Goal: Task Accomplishment & Management: Complete application form

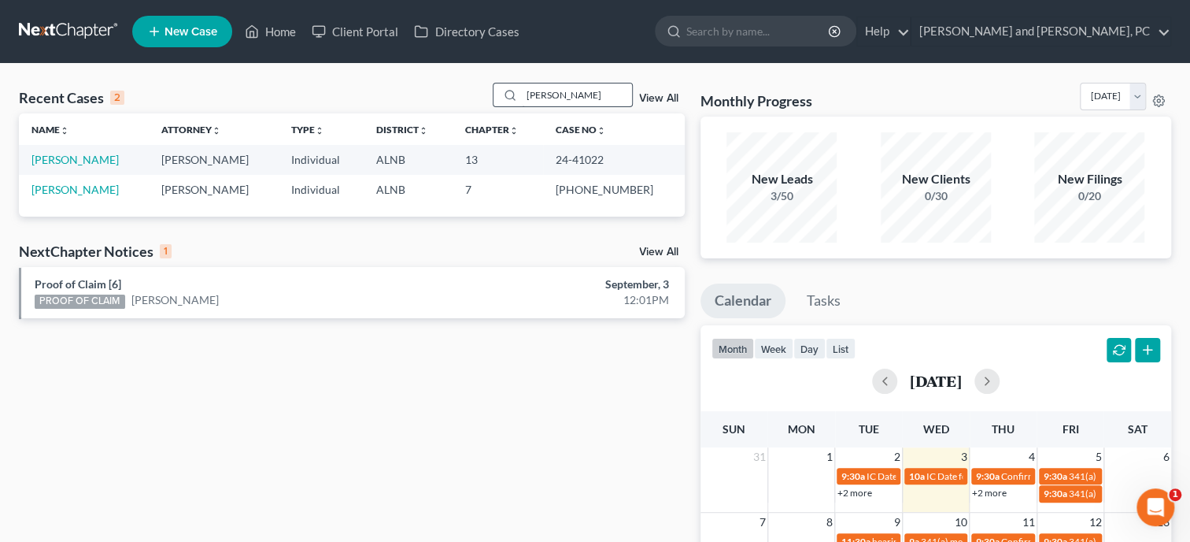
drag, startPoint x: 578, startPoint y: 93, endPoint x: 490, endPoint y: 90, distance: 87.4
click at [522, 90] on input "bowers" at bounding box center [577, 94] width 110 height 23
click at [290, 32] on link "Home" at bounding box center [270, 31] width 67 height 28
click at [522, 100] on input "search" at bounding box center [577, 94] width 110 height 23
type input "rodr"
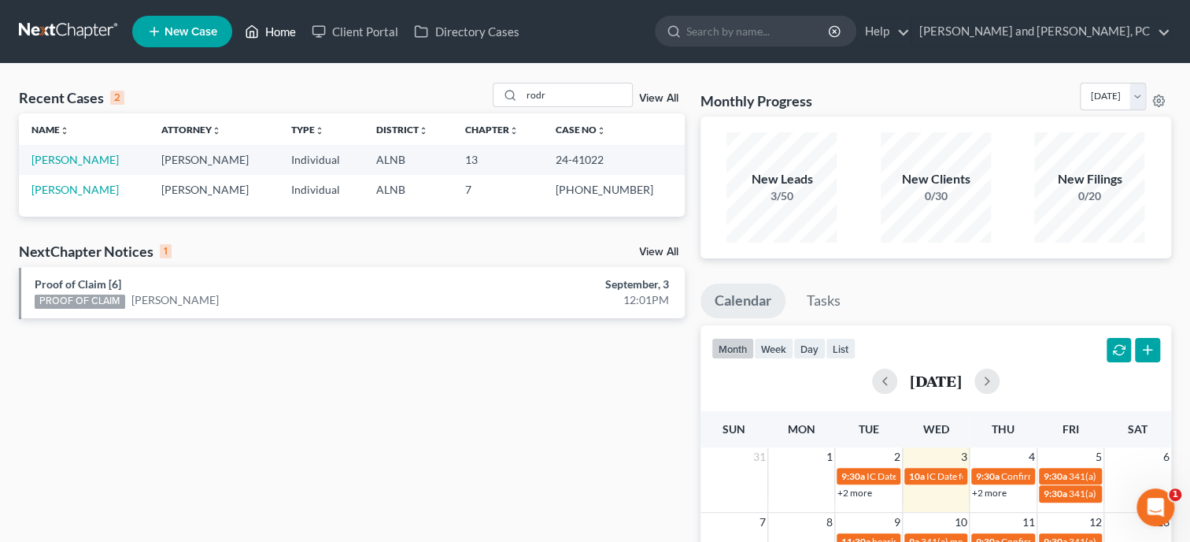
click at [277, 29] on link "Home" at bounding box center [270, 31] width 67 height 28
click at [278, 33] on link "Home" at bounding box center [270, 31] width 67 height 28
click at [290, 30] on link "Home" at bounding box center [270, 31] width 67 height 28
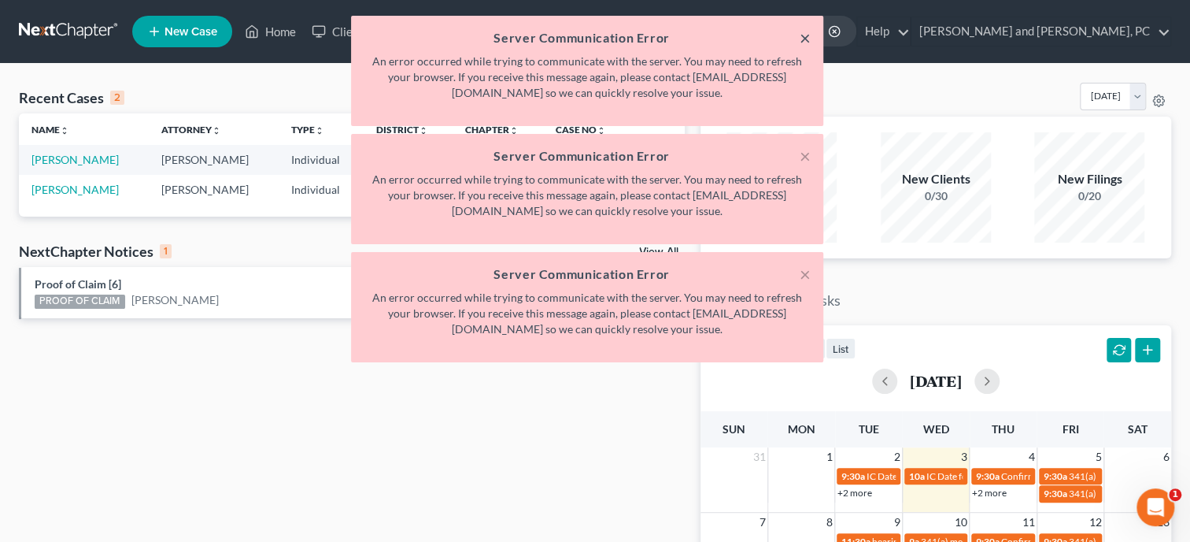
click at [801, 38] on button "×" at bounding box center [805, 37] width 11 height 19
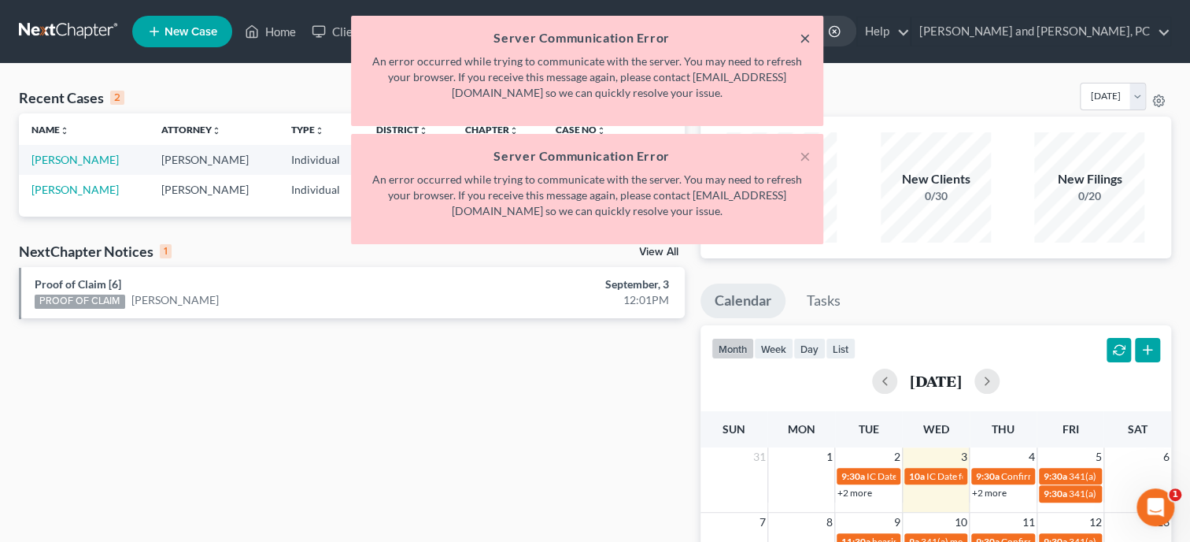
click at [801, 38] on button "×" at bounding box center [805, 37] width 11 height 19
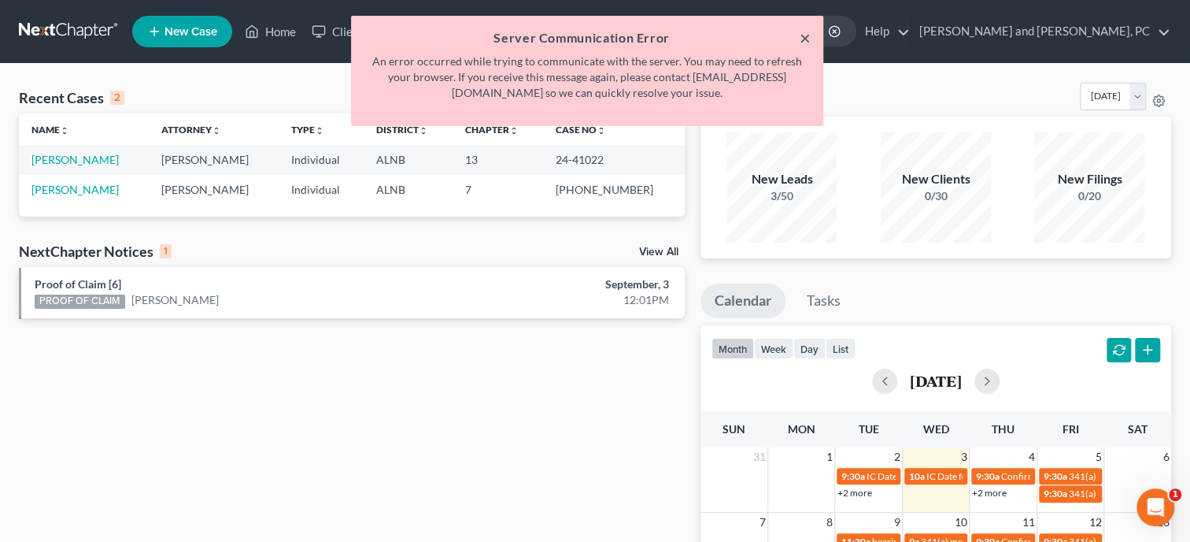
click at [801, 38] on button "×" at bounding box center [805, 37] width 11 height 19
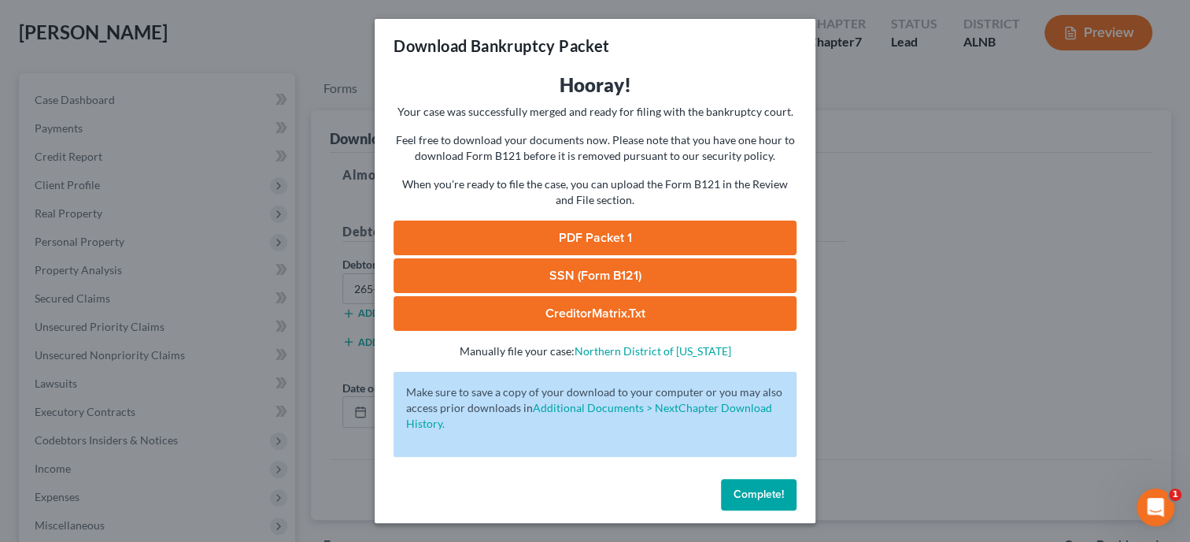
scroll to position [78, 0]
click at [737, 486] on button "Complete!" at bounding box center [759, 494] width 76 height 31
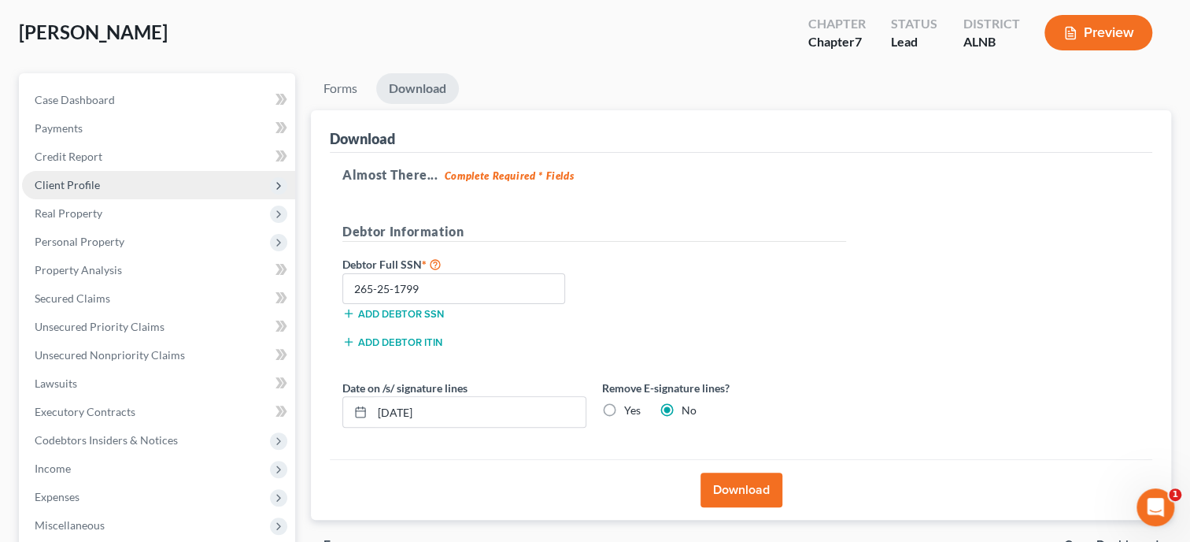
click at [75, 180] on span "Client Profile" at bounding box center [67, 184] width 65 height 13
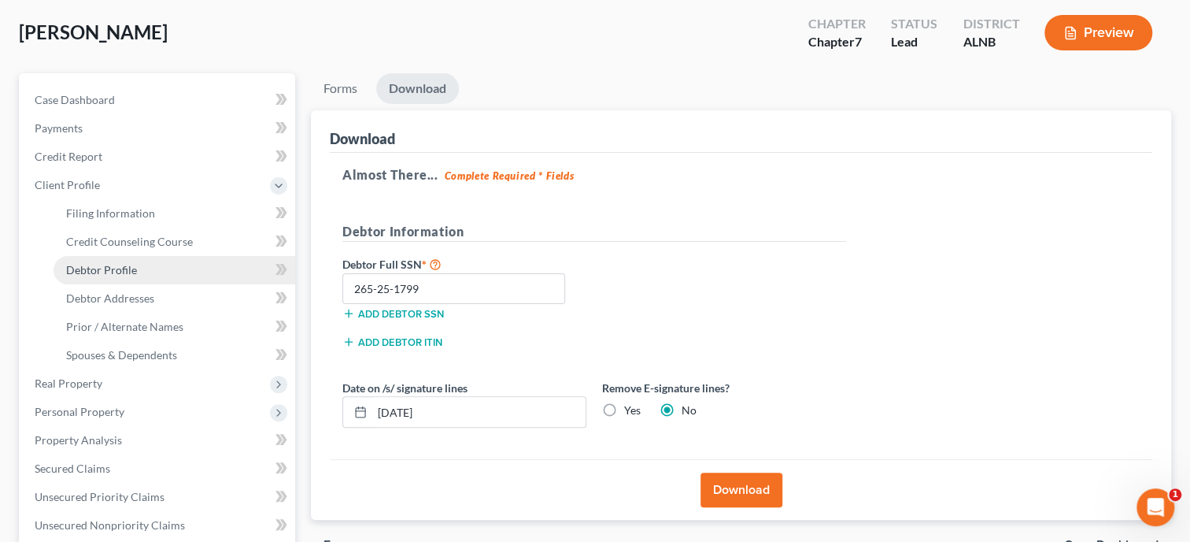
click at [85, 265] on span "Debtor Profile" at bounding box center [101, 269] width 71 height 13
select select "4"
select select "1"
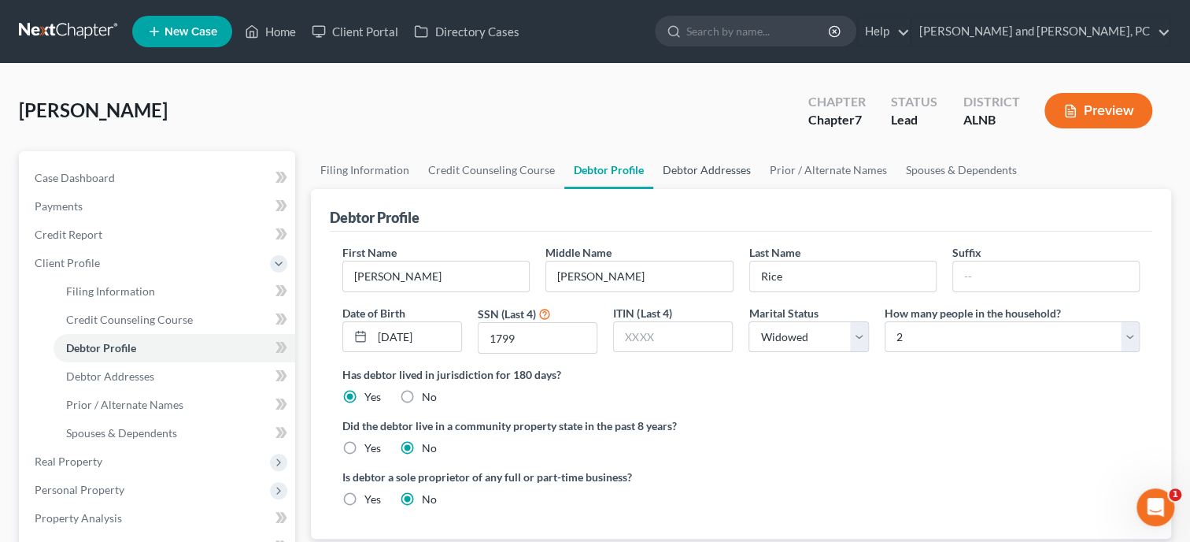
click at [697, 170] on link "Debtor Addresses" at bounding box center [706, 170] width 107 height 38
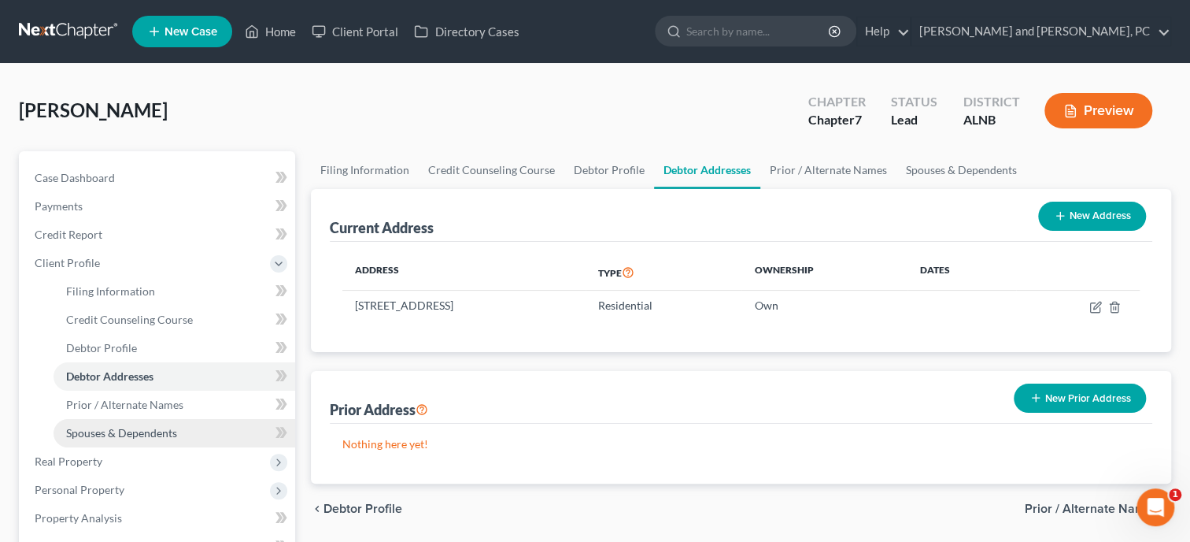
scroll to position [491, 0]
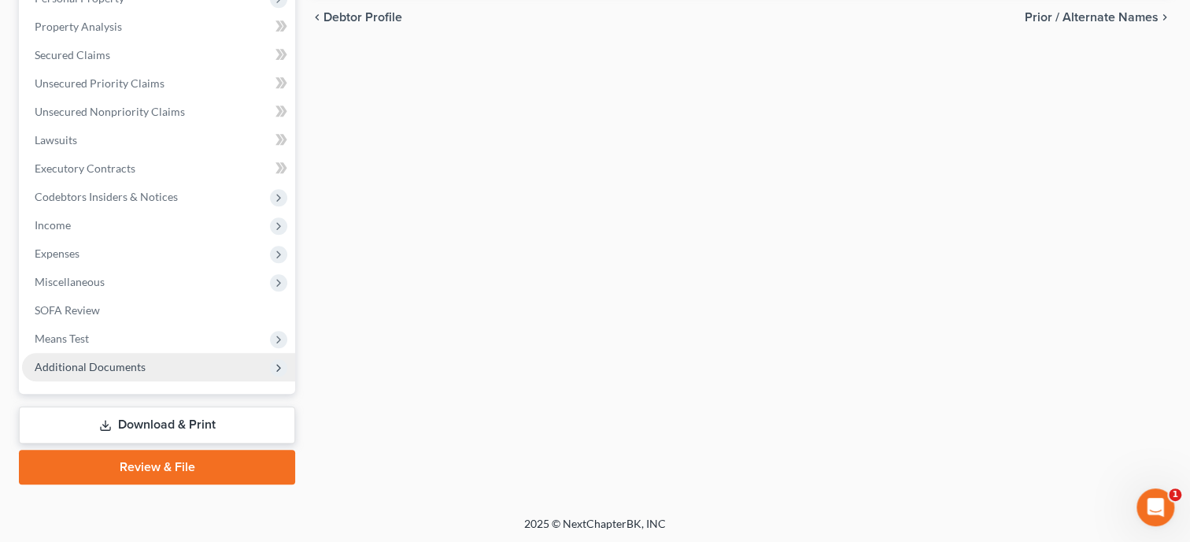
click at [118, 370] on span "Additional Documents" at bounding box center [90, 366] width 111 height 13
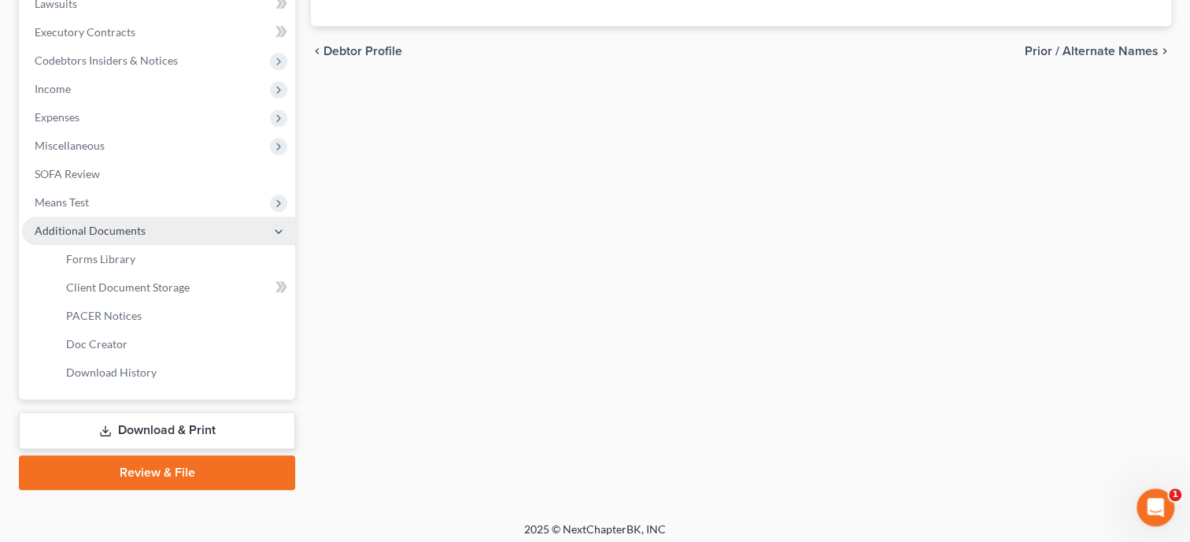
scroll to position [463, 0]
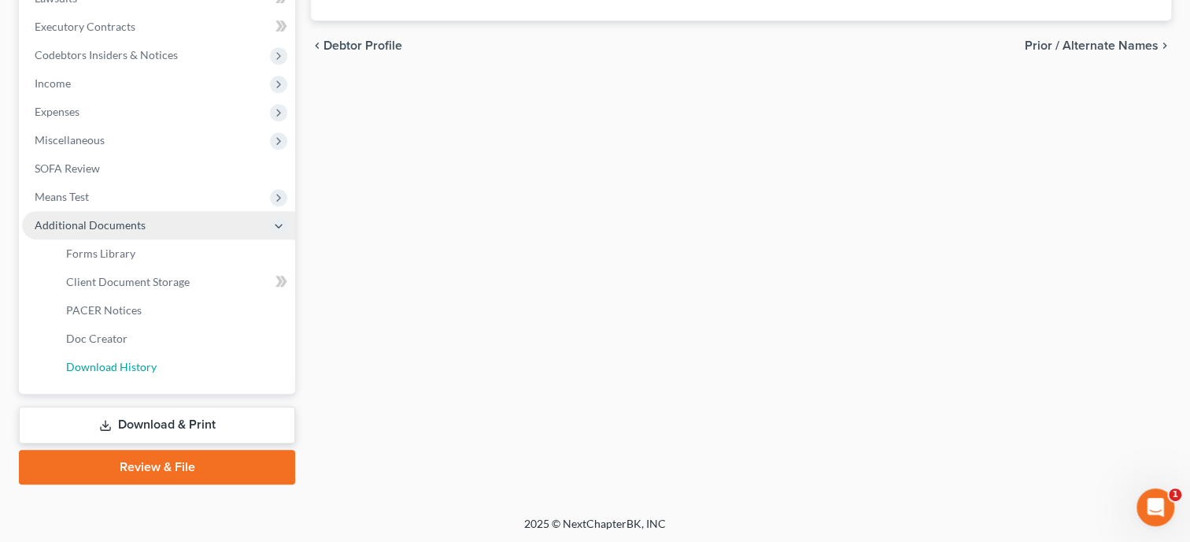
click at [120, 370] on span "Download History" at bounding box center [111, 366] width 91 height 13
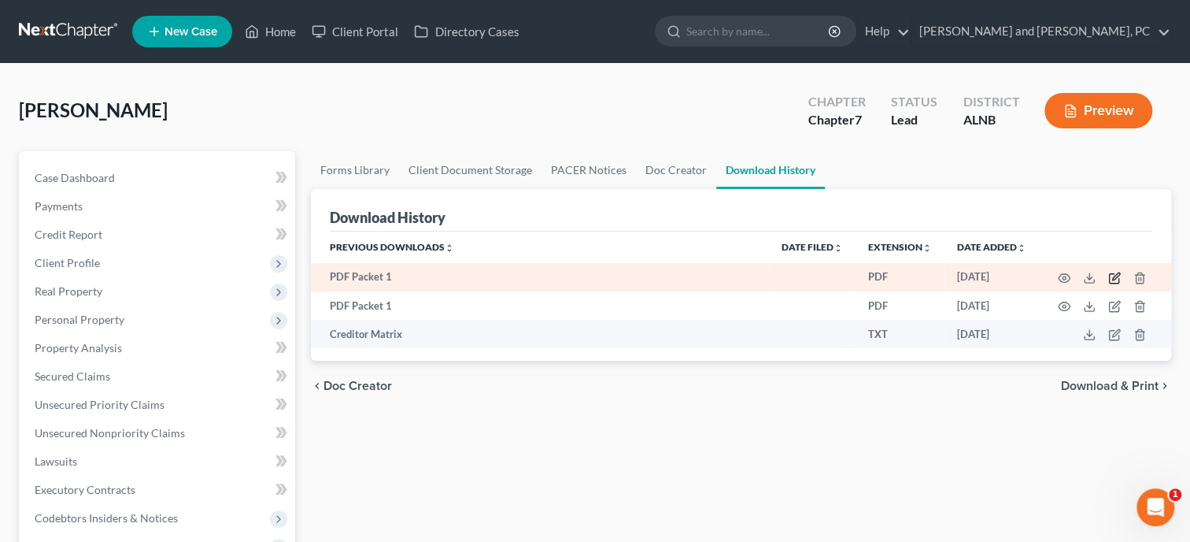
click at [1116, 279] on icon "button" at bounding box center [1115, 275] width 7 height 7
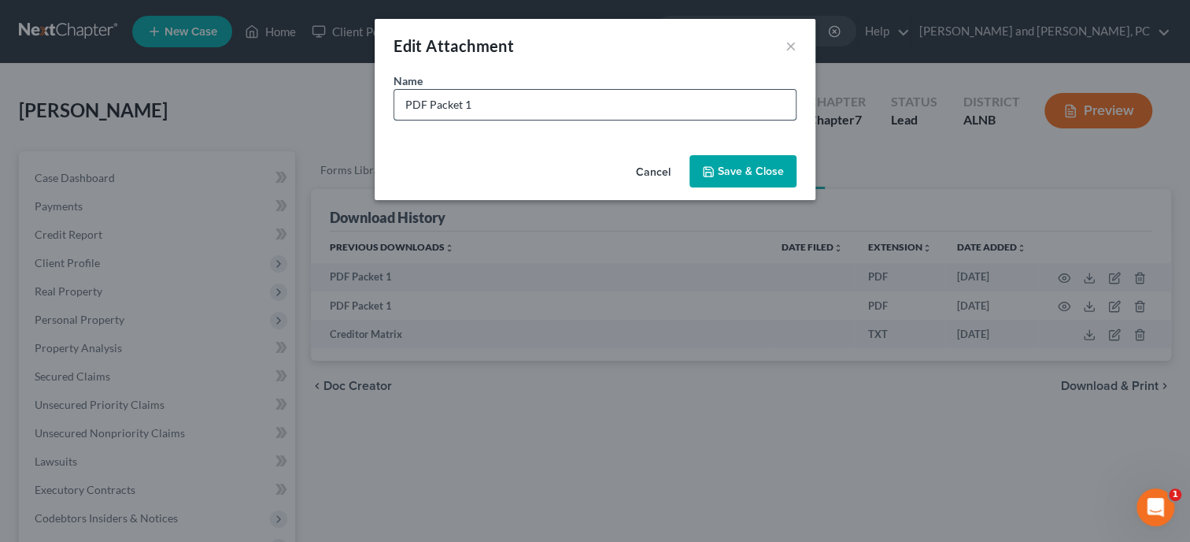
drag, startPoint x: 573, startPoint y: 111, endPoint x: 349, endPoint y: 129, distance: 225.1
click at [394, 120] on input "PDF Packet 1" at bounding box center [594, 105] width 401 height 30
type input "Petition"
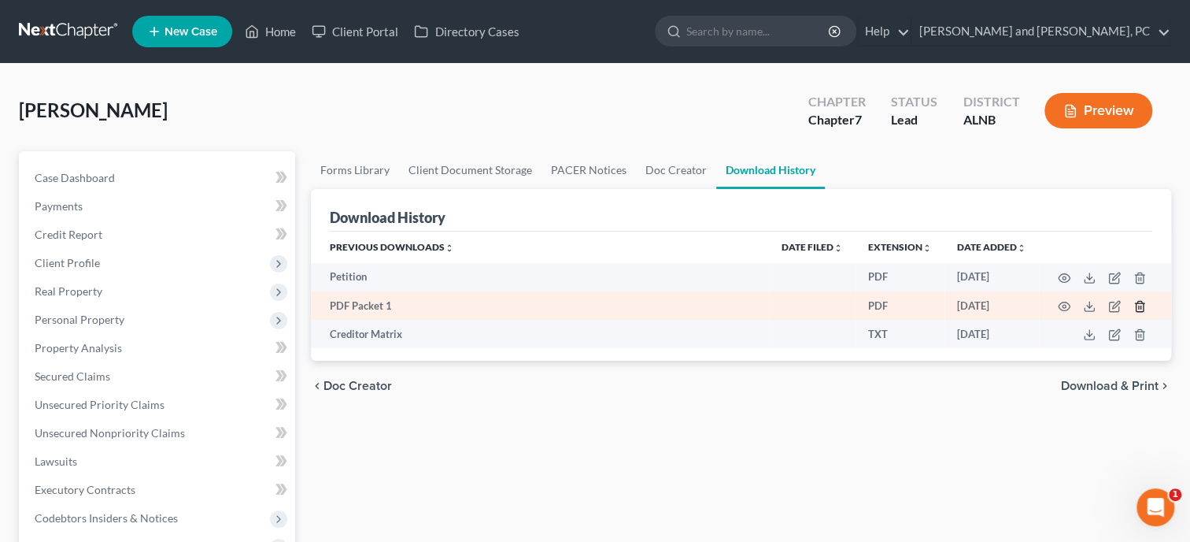
click at [1145, 305] on icon "button" at bounding box center [1140, 306] width 13 height 13
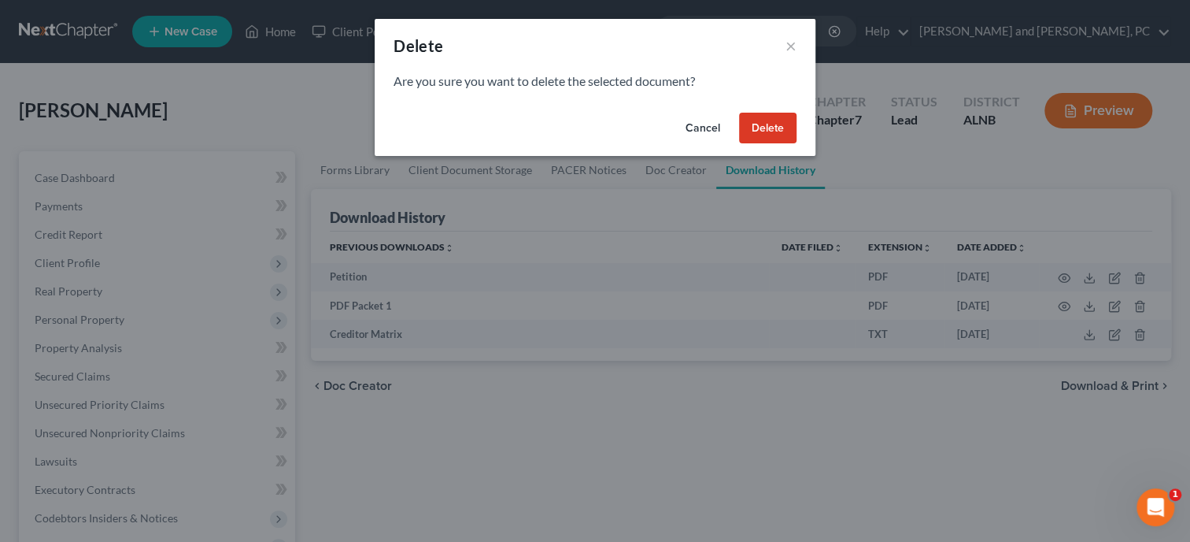
click at [745, 117] on button "Delete" at bounding box center [767, 128] width 57 height 31
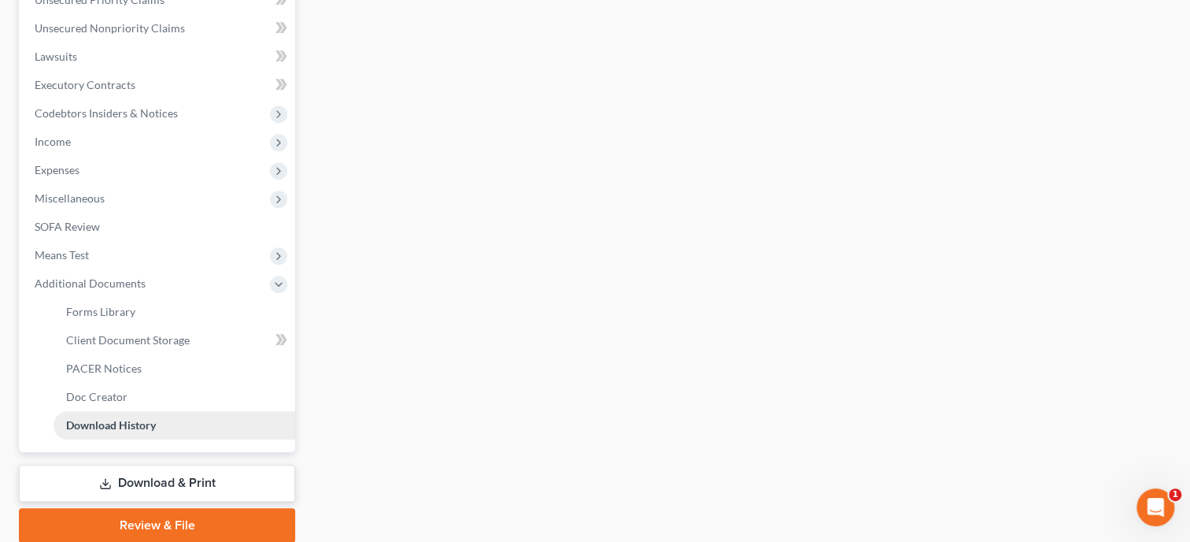
scroll to position [463, 0]
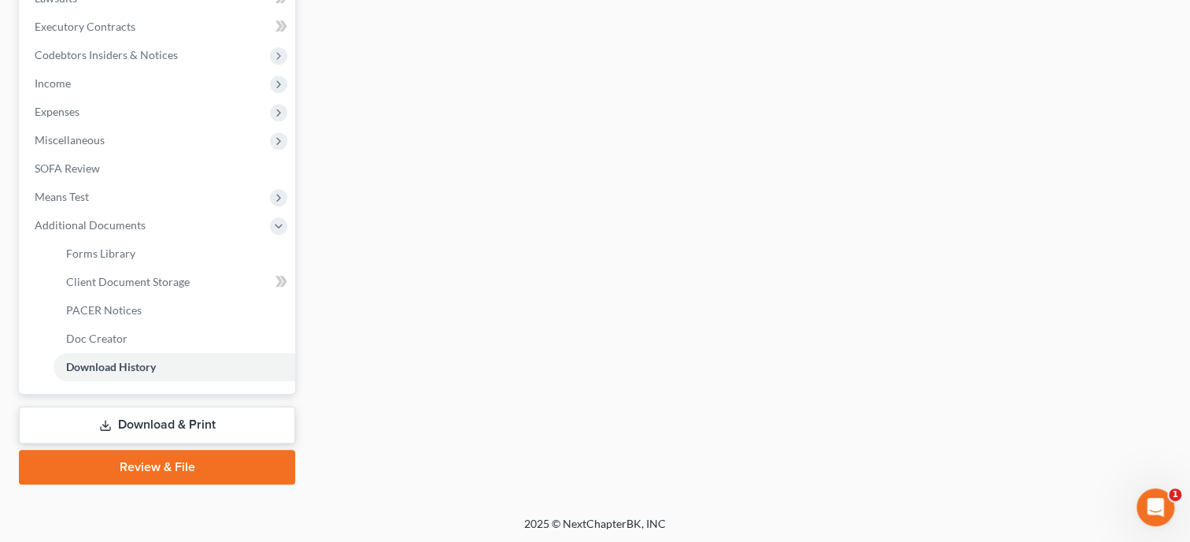
click at [141, 413] on link "Download & Print" at bounding box center [157, 424] width 276 height 37
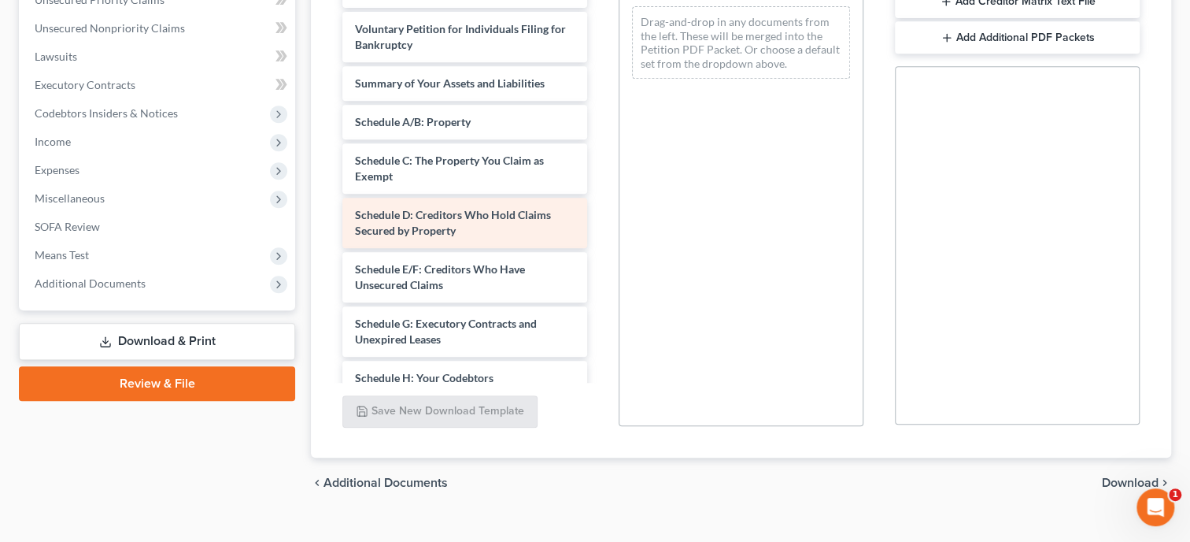
scroll to position [80, 0]
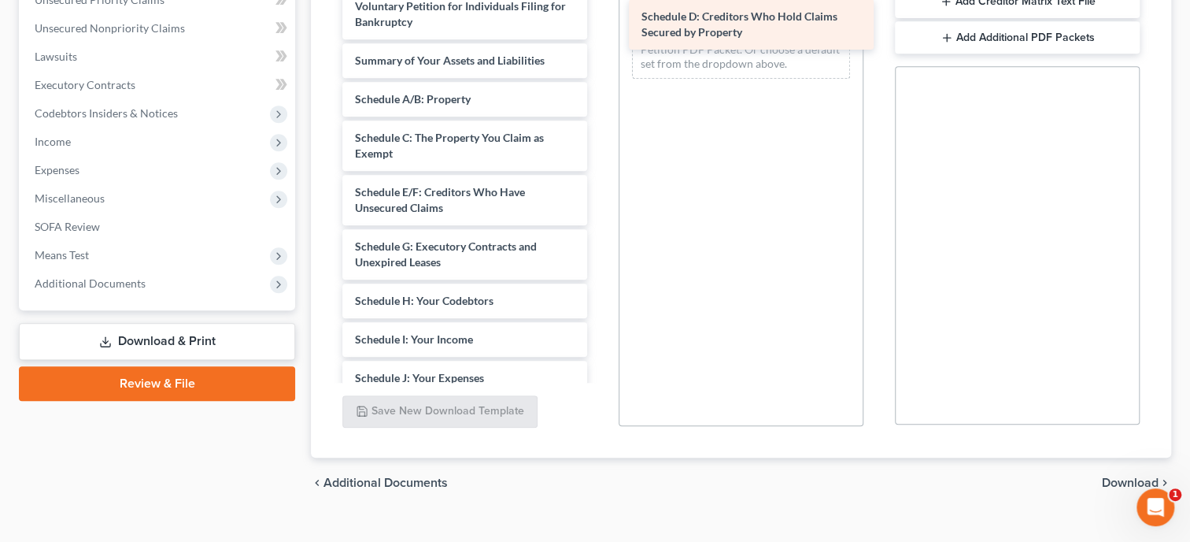
drag, startPoint x: 434, startPoint y: 199, endPoint x: 720, endPoint y: 26, distance: 334.8
click at [600, 26] on div "Schedule D: Creditors Who Hold Claims Secured by Property Installments Fee Shee…" at bounding box center [465, 347] width 270 height 948
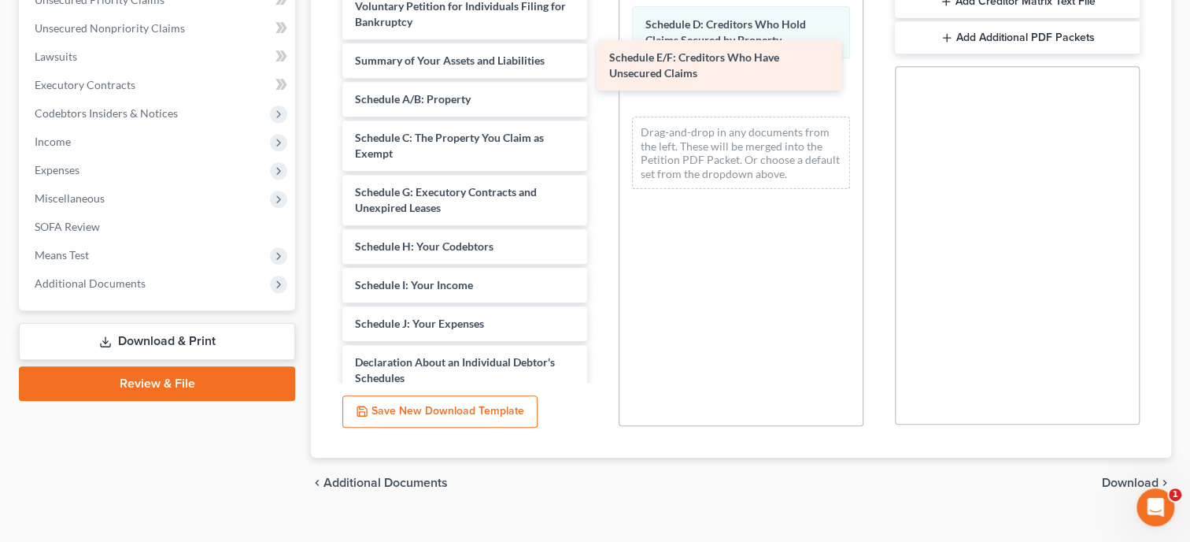
drag, startPoint x: 483, startPoint y: 208, endPoint x: 737, endPoint y: 76, distance: 286.6
click at [600, 76] on div "Schedule E/F: Creditors Who Have Unsecured Claims Installments Fee Sheets 2024_…" at bounding box center [465, 319] width 270 height 893
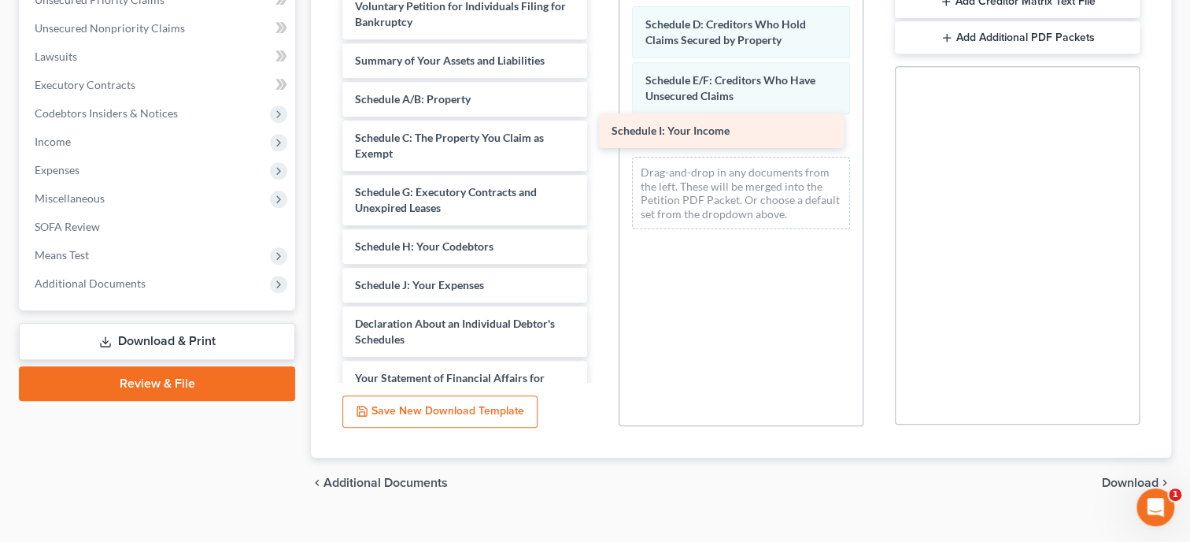
drag, startPoint x: 479, startPoint y: 279, endPoint x: 738, endPoint y: 123, distance: 302.7
click at [600, 123] on div "Schedule I: Your Income Installments Fee Sheets 2024_TaxReturn__2_.pdf 2023_Tax…" at bounding box center [465, 300] width 270 height 855
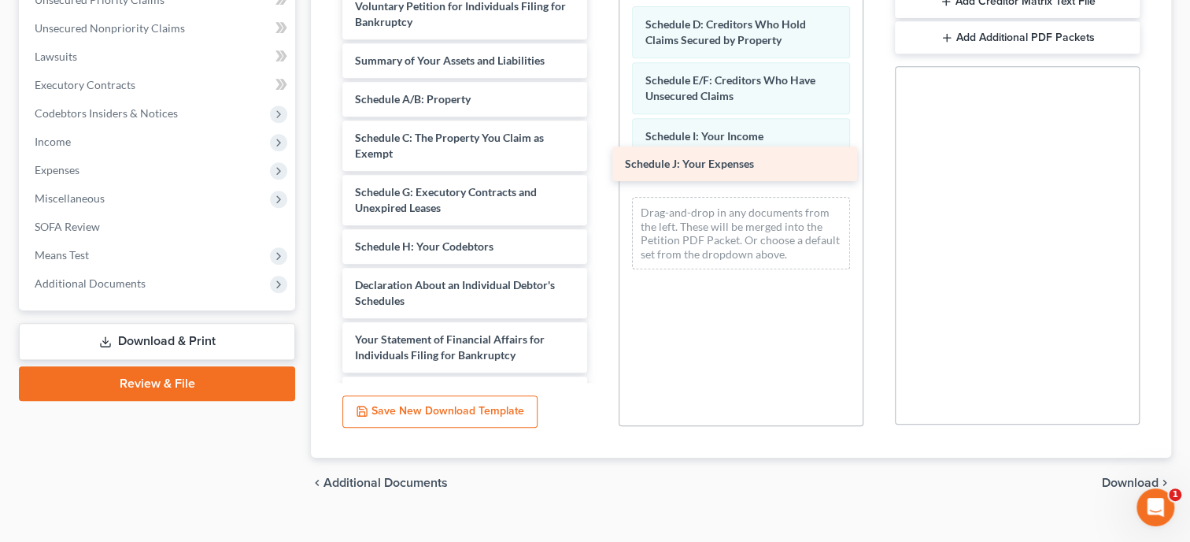
drag, startPoint x: 507, startPoint y: 273, endPoint x: 777, endPoint y: 154, distance: 295.0
click at [600, 154] on div "Schedule J: Your Expenses Installments Fee Sheets 2024_TaxReturn__2_.pdf 2023_T…" at bounding box center [465, 281] width 270 height 816
click at [1112, 483] on span "Download" at bounding box center [1130, 482] width 57 height 13
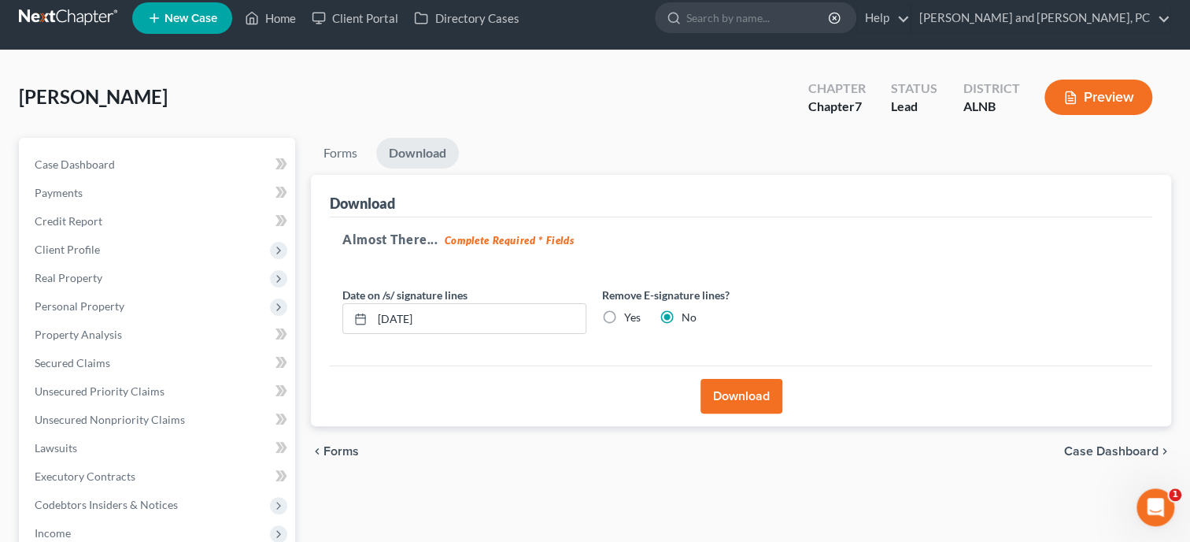
scroll to position [0, 0]
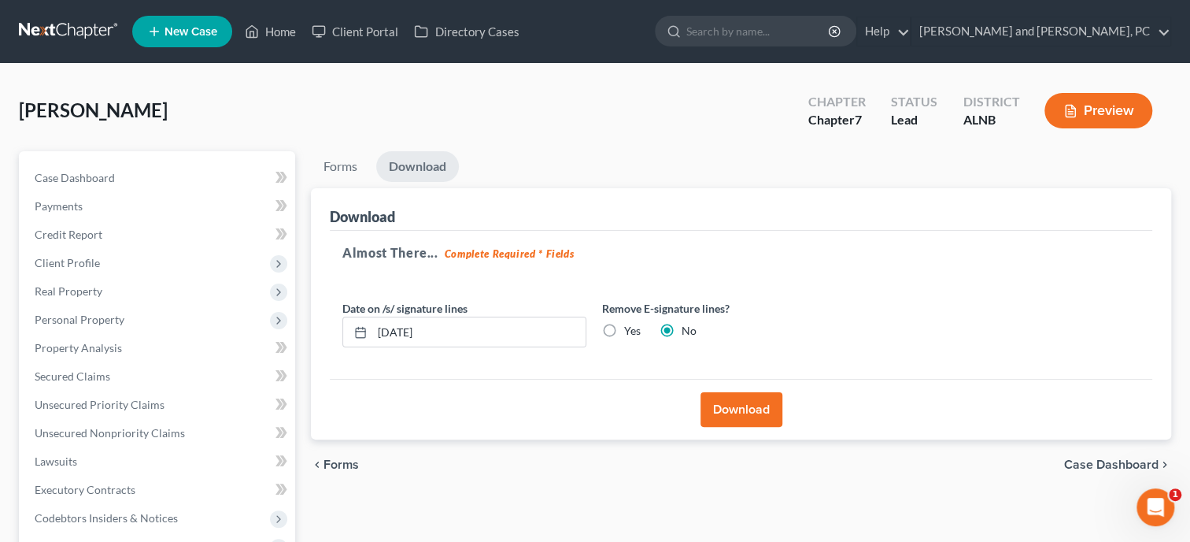
click at [727, 404] on button "Download" at bounding box center [742, 409] width 82 height 35
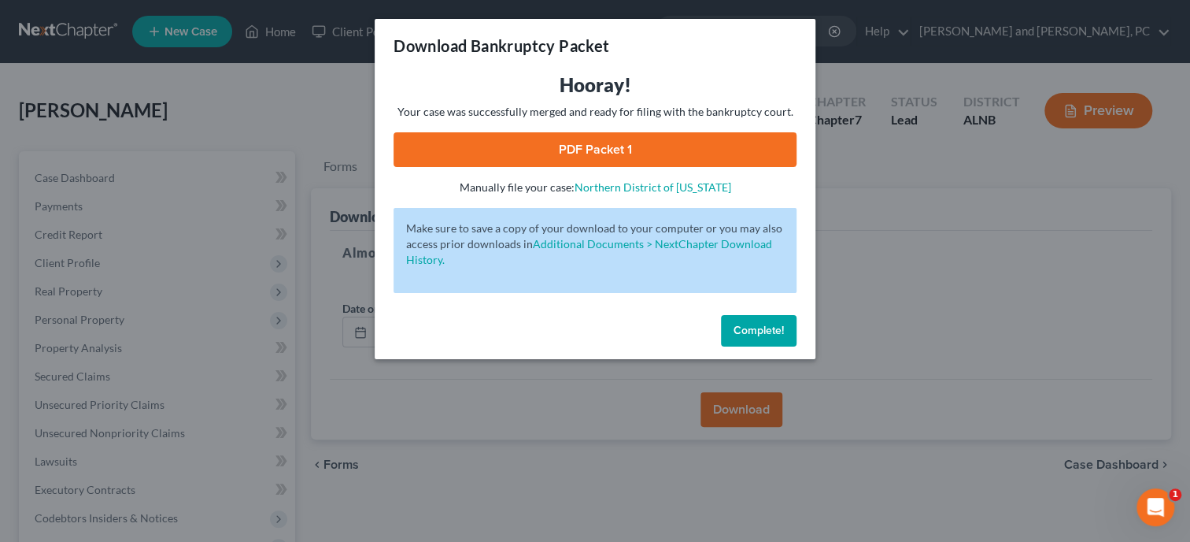
click at [697, 163] on link "PDF Packet 1" at bounding box center [595, 149] width 403 height 35
click at [772, 329] on span "Complete!" at bounding box center [759, 330] width 50 height 13
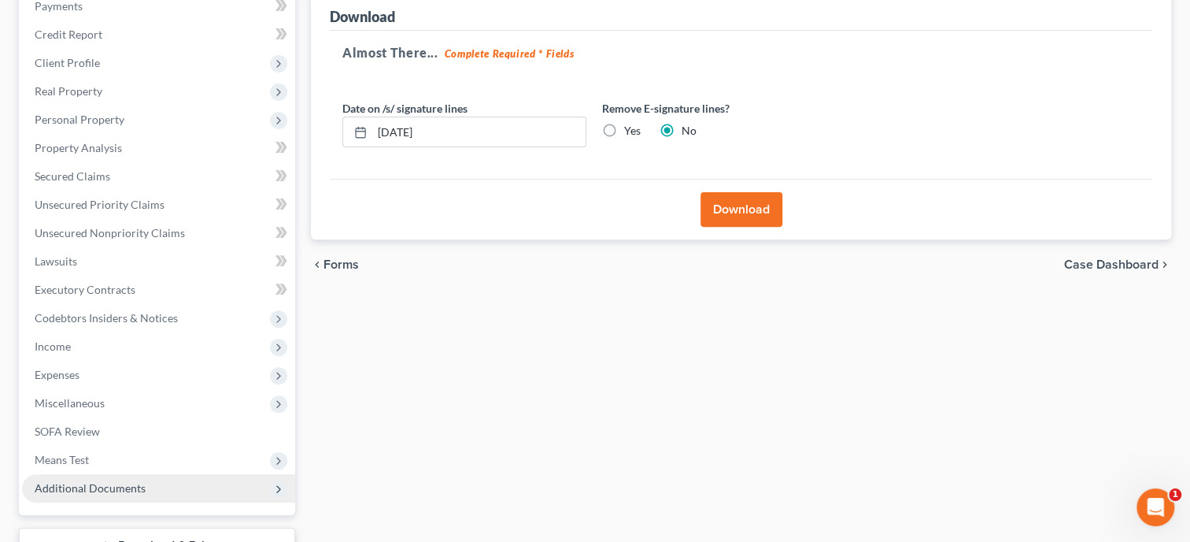
scroll to position [321, 0]
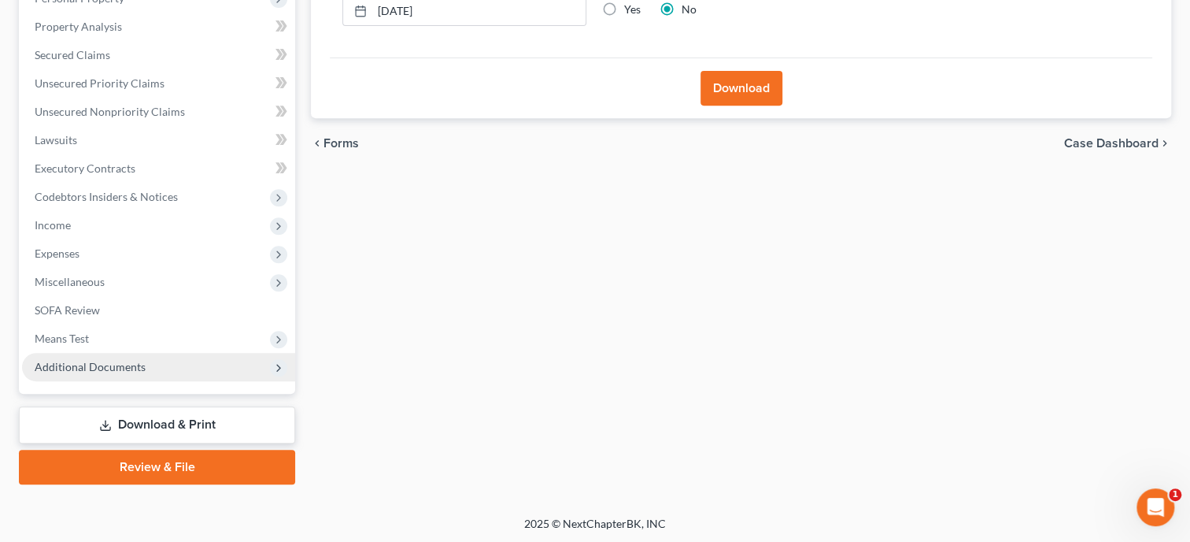
click at [151, 370] on span "Additional Documents" at bounding box center [158, 367] width 273 height 28
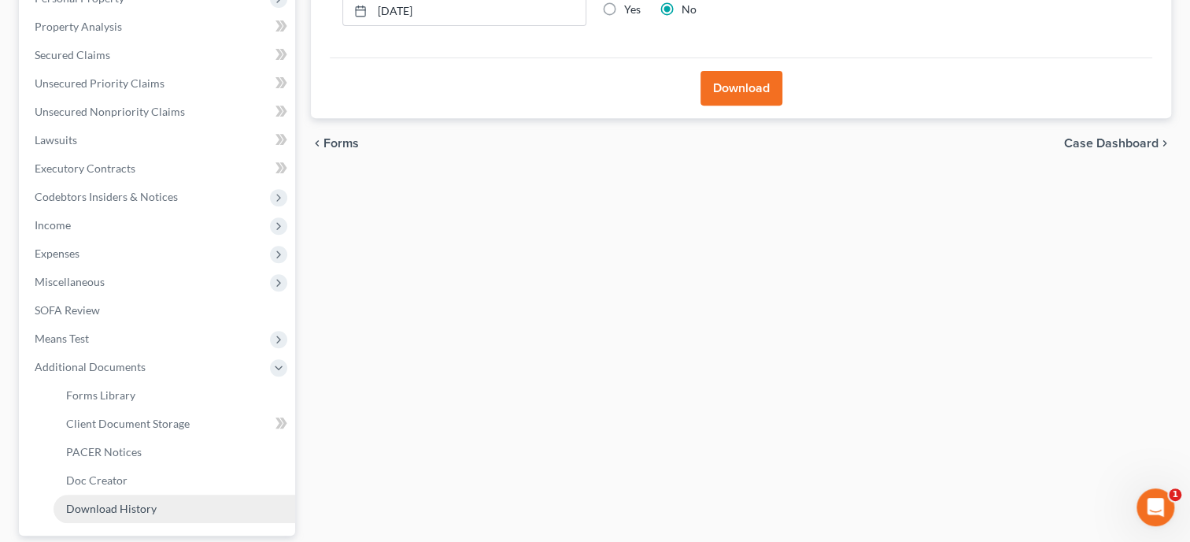
click at [117, 512] on span "Download History" at bounding box center [111, 507] width 91 height 13
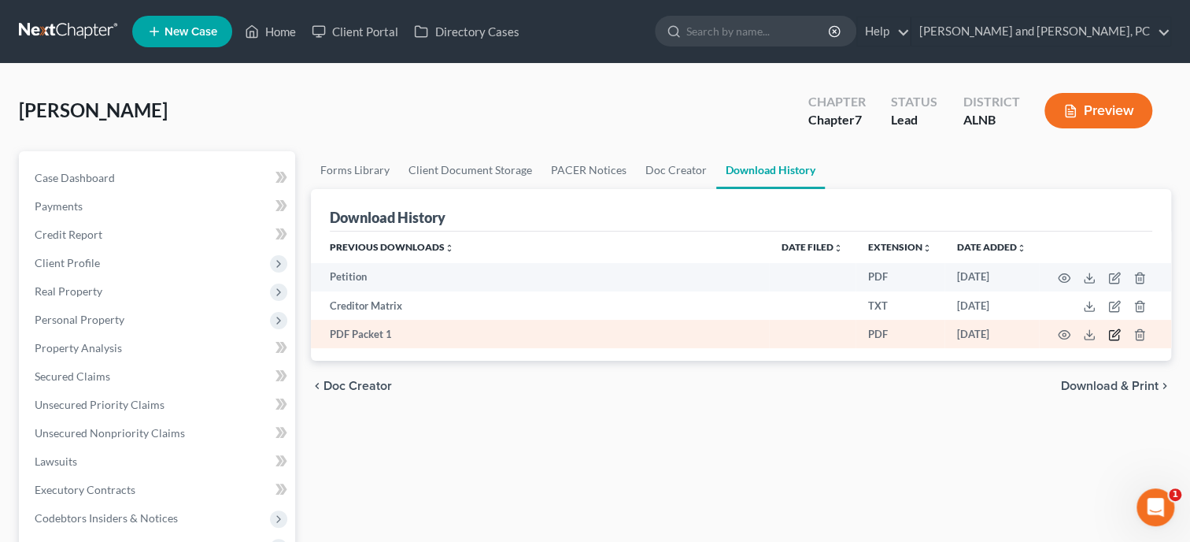
click at [1118, 333] on icon "button" at bounding box center [1115, 333] width 7 height 7
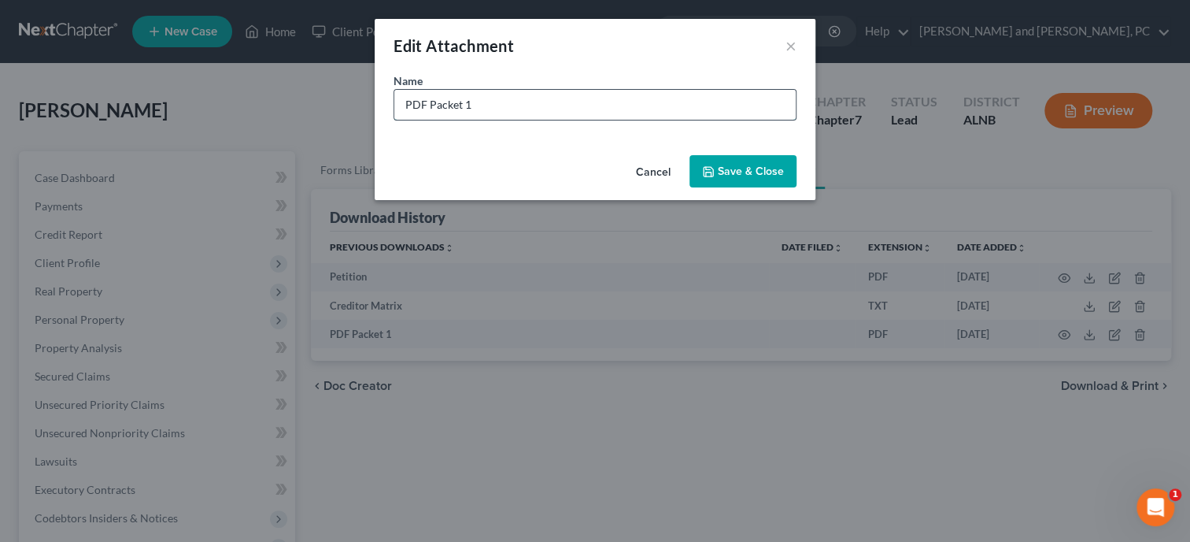
drag, startPoint x: 475, startPoint y: 109, endPoint x: 380, endPoint y: 109, distance: 94.5
click at [394, 109] on input "PDF Packet 1" at bounding box center [594, 105] width 401 height 30
type input "CC Schedules"
click at [702, 173] on button "Save & Close" at bounding box center [743, 171] width 107 height 33
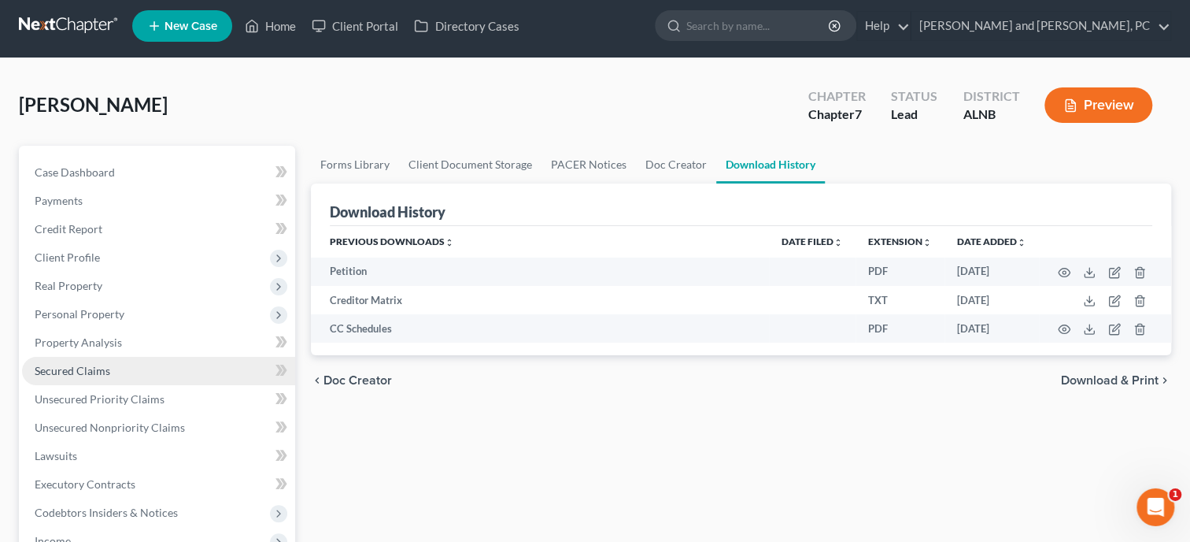
scroll to position [242, 0]
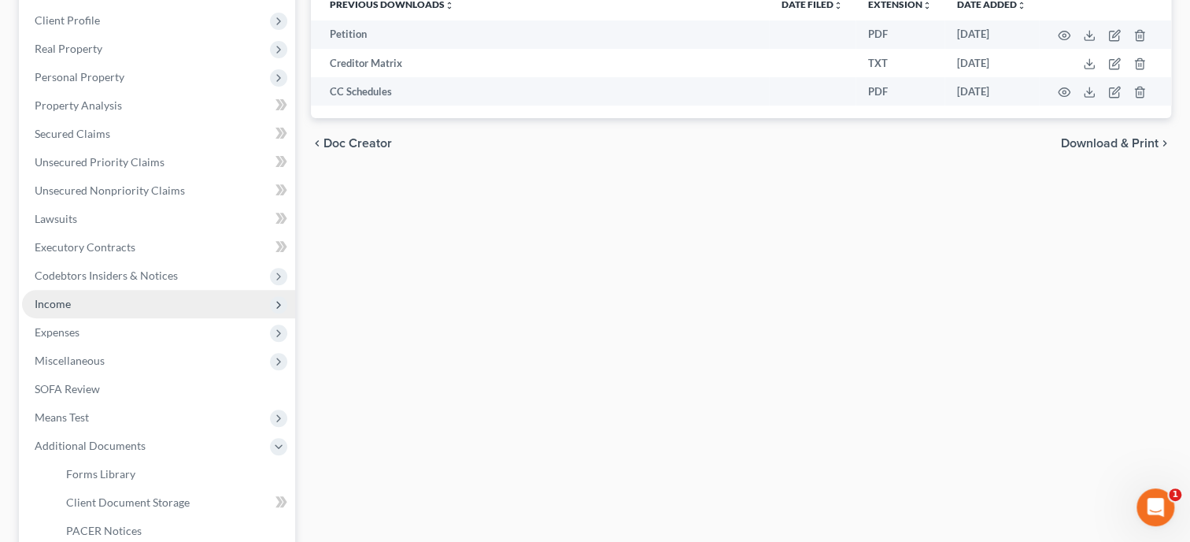
click at [65, 305] on span "Income" at bounding box center [53, 303] width 36 height 13
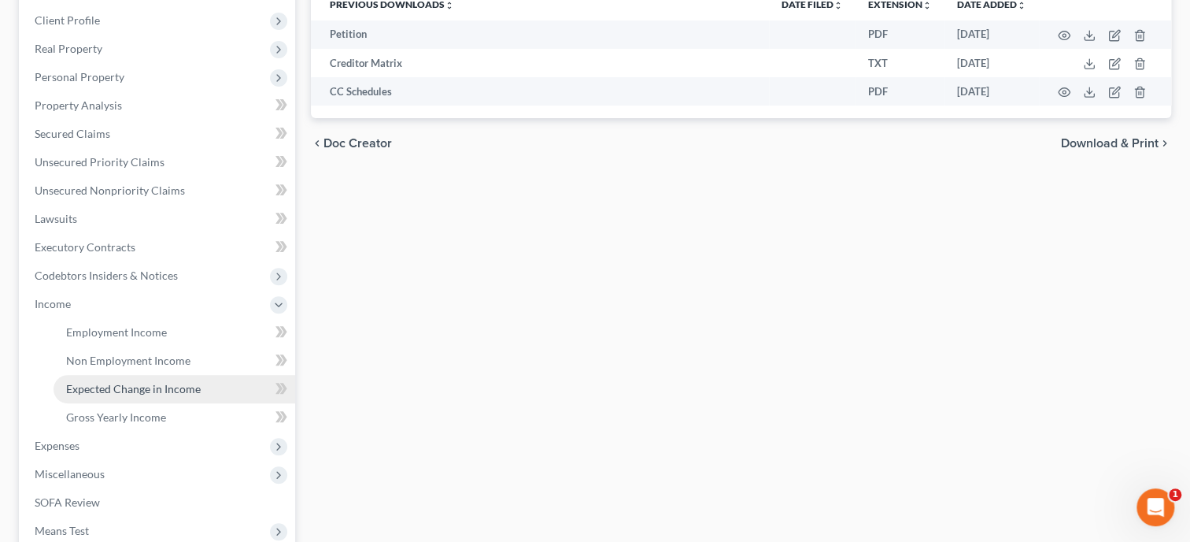
click at [107, 390] on span "Expected Change in Income" at bounding box center [133, 388] width 135 height 13
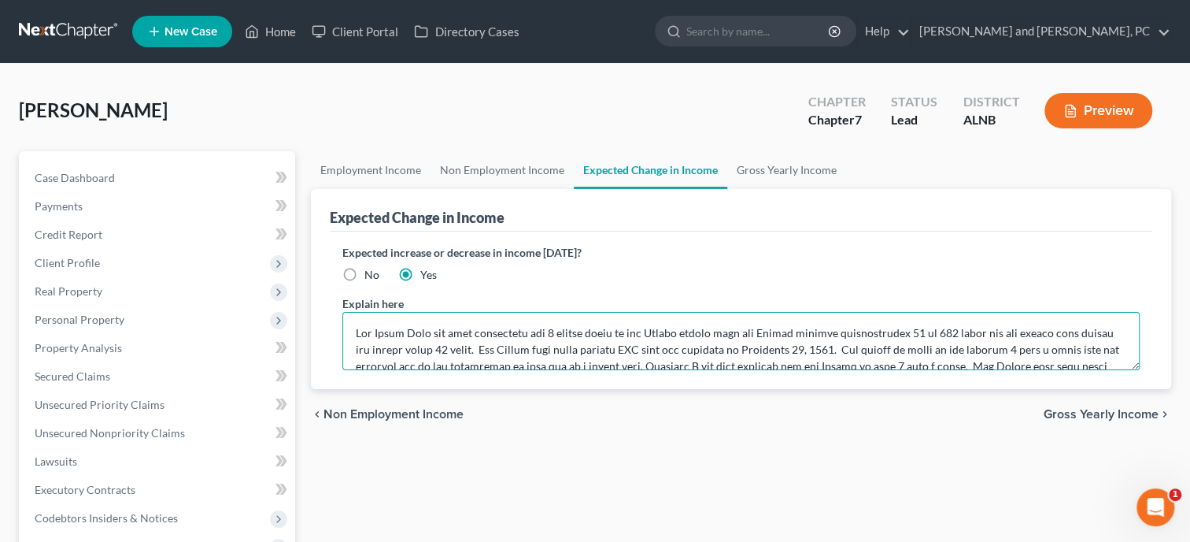
drag, startPoint x: 756, startPoint y: 346, endPoint x: 358, endPoint y: 316, distance: 398.7
click at [358, 316] on textarea at bounding box center [740, 341] width 797 height 58
click at [380, 349] on textarea "After [DATE] the Debtor's MONTHLY employment income will be as follows: APPROXI…" at bounding box center [740, 341] width 797 height 58
click at [356, 351] on textarea "As [DATE] the Debtor's MONTHLY employment income will be as follows: APPROXIMAT…" at bounding box center [740, 341] width 797 height 58
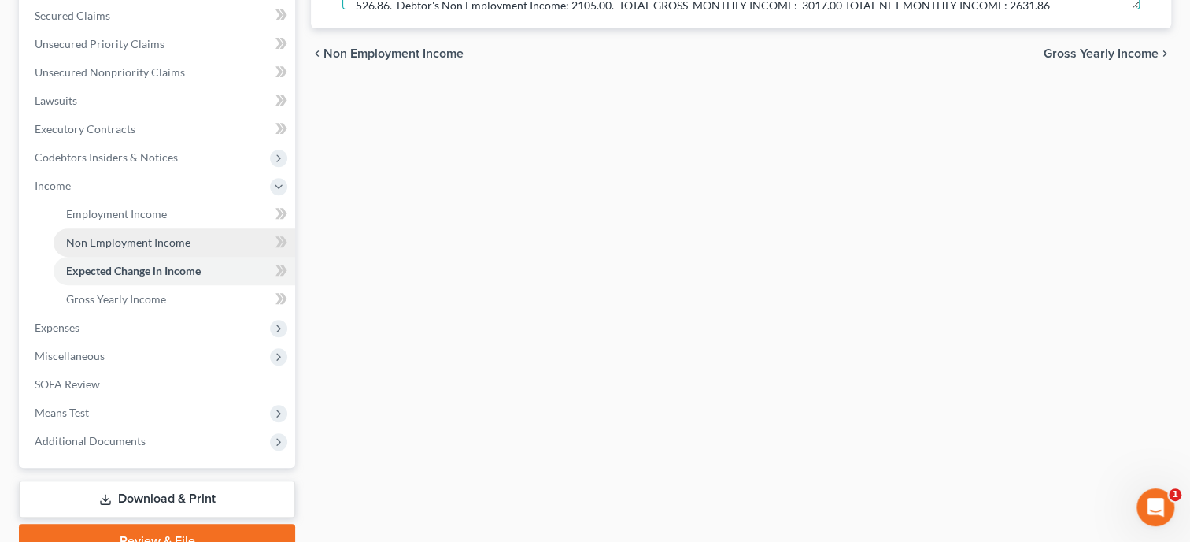
scroll to position [435, 0]
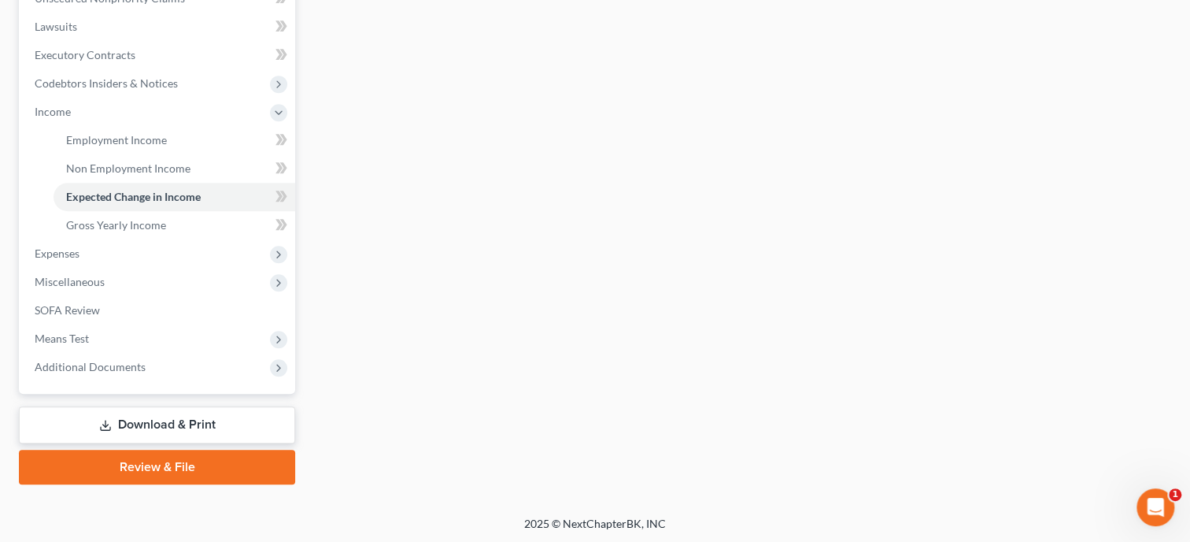
type textarea "As [DATE] the Debtor's MONTHLY employment income will be as follows: APPROXIMAT…"
click at [194, 423] on link "Download & Print" at bounding box center [157, 424] width 276 height 37
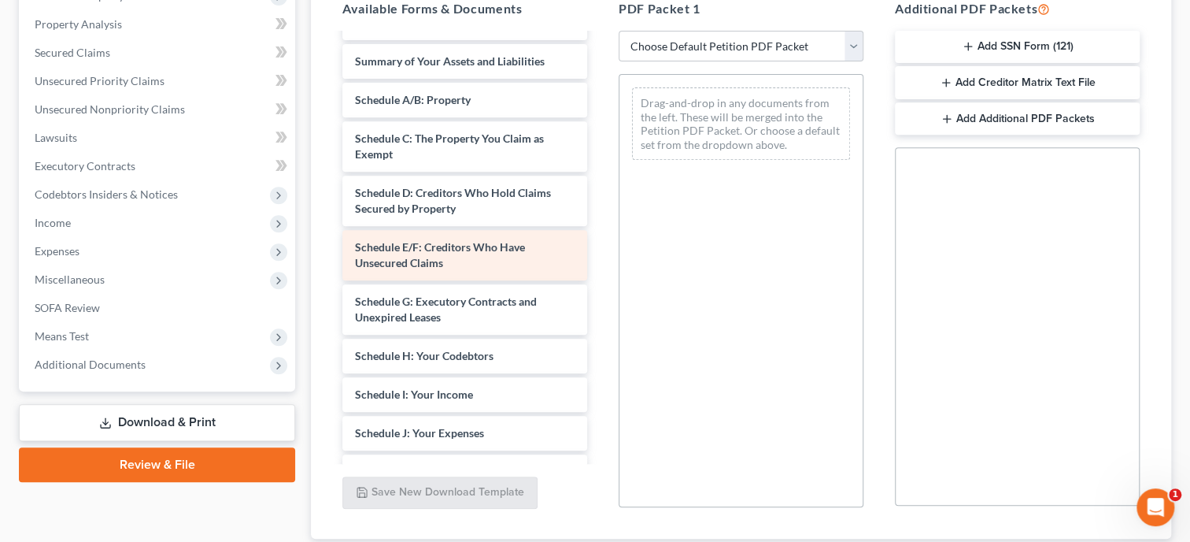
scroll to position [161, 0]
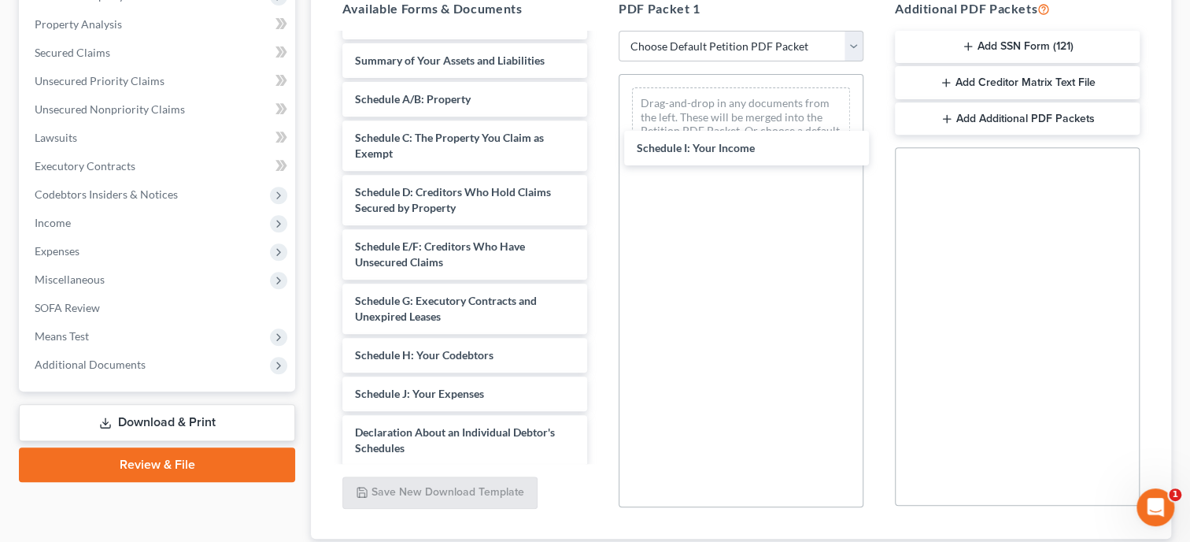
drag, startPoint x: 419, startPoint y: 387, endPoint x: 795, endPoint y: 306, distance: 384.9
click at [600, 142] on div "Schedule I: Your Income Installments Fee Sheets 2024_TaxReturn__2_.pdf 2023_Tax…" at bounding box center [465, 355] width 270 height 964
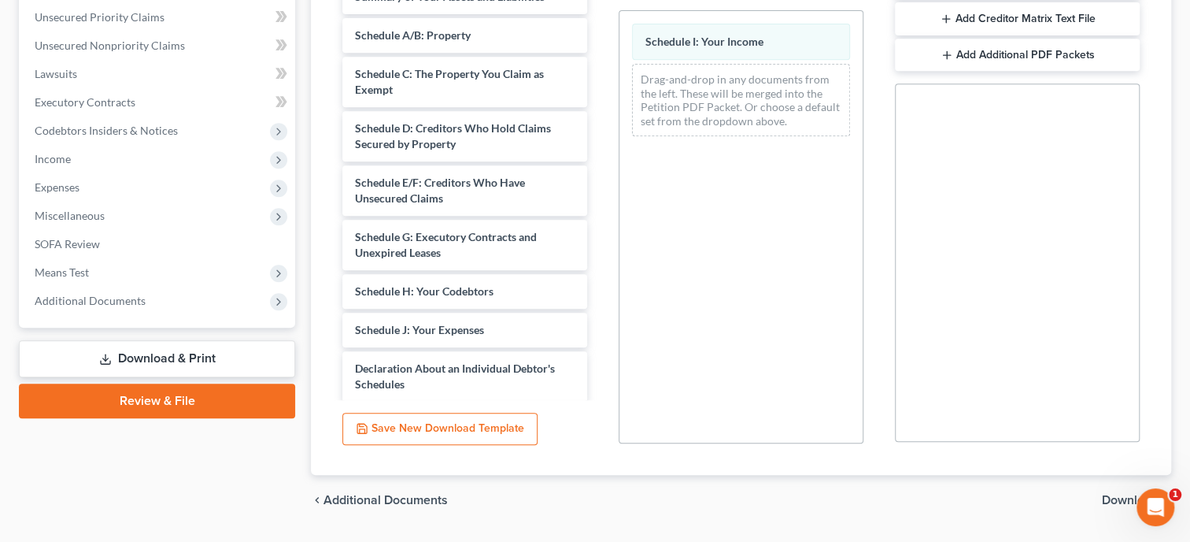
scroll to position [429, 0]
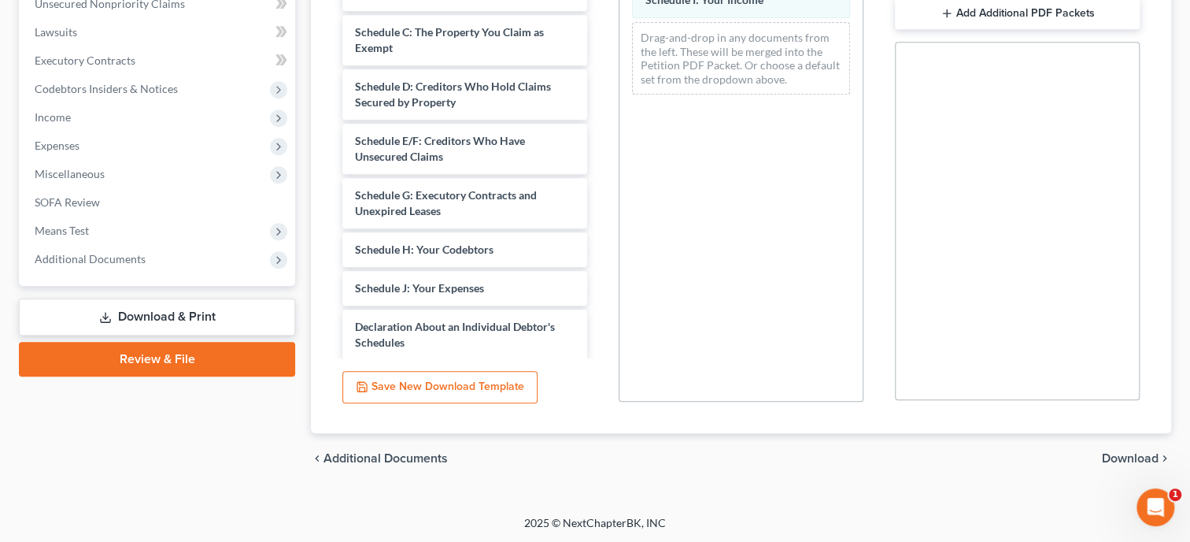
click at [1112, 453] on span "Download" at bounding box center [1130, 458] width 57 height 13
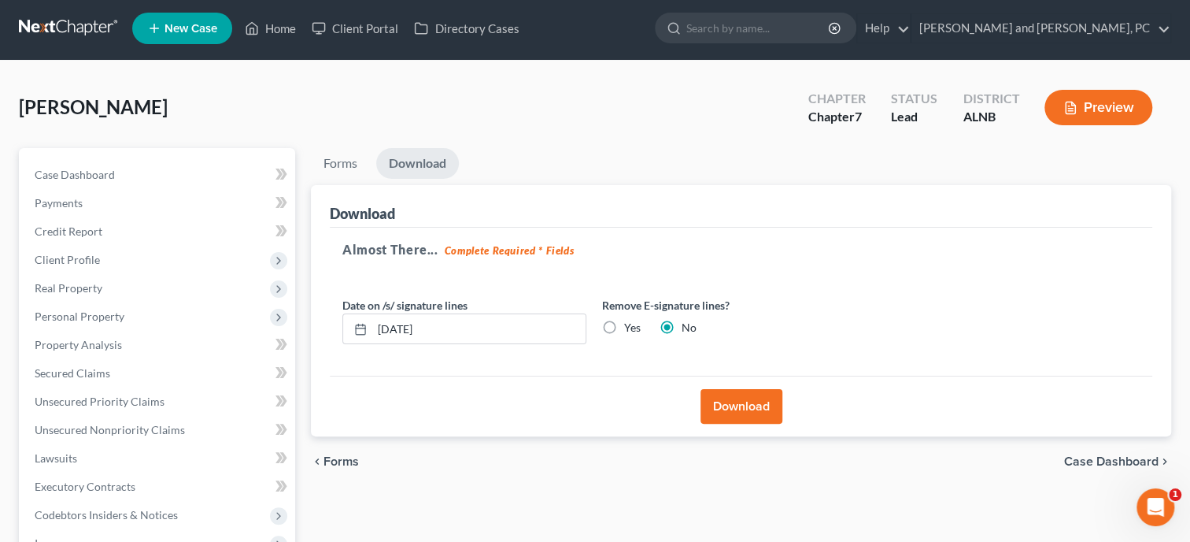
scroll to position [0, 0]
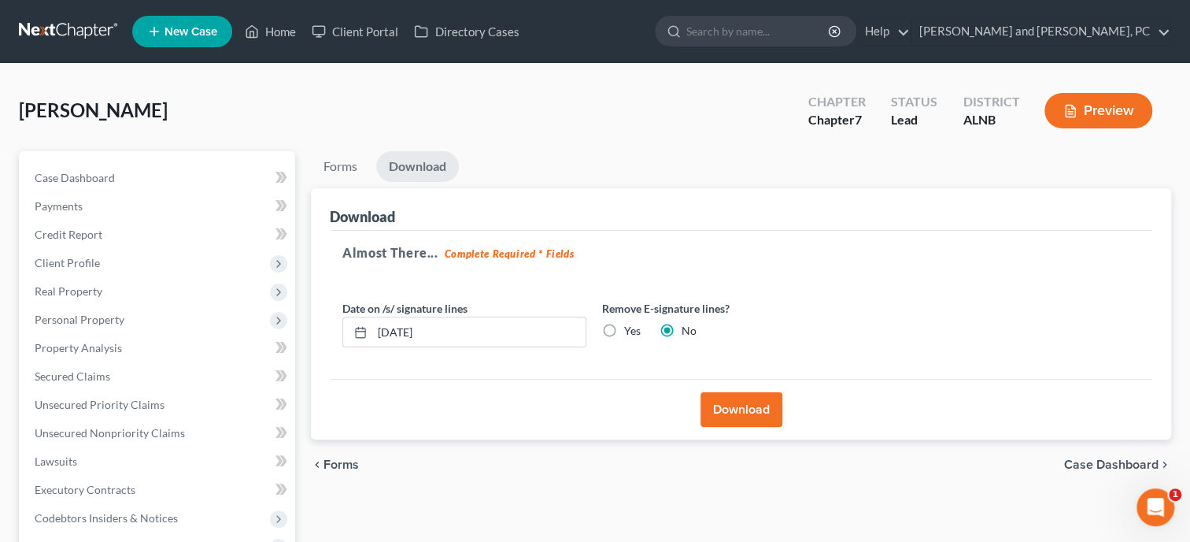
click at [1106, 109] on button "Preview" at bounding box center [1099, 110] width 108 height 35
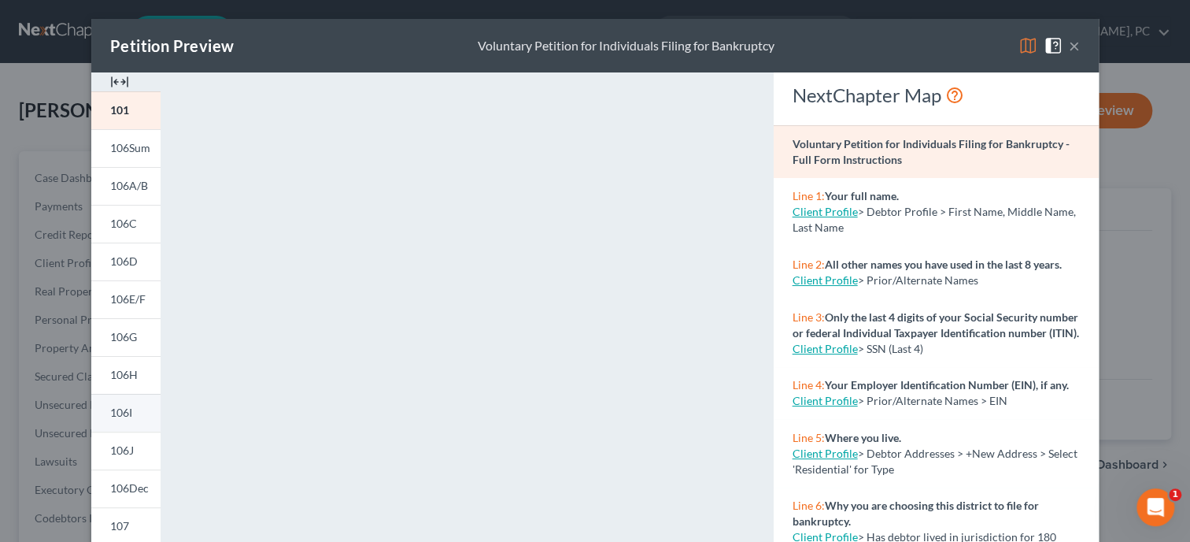
click at [121, 418] on span "106I" at bounding box center [121, 411] width 22 height 13
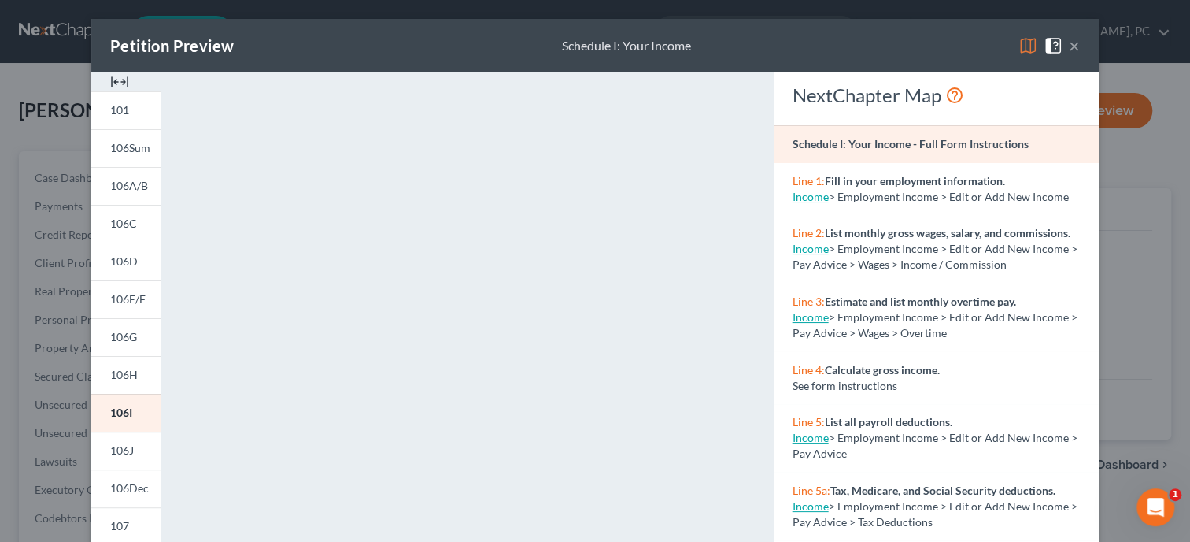
click at [1075, 47] on button "×" at bounding box center [1074, 45] width 11 height 19
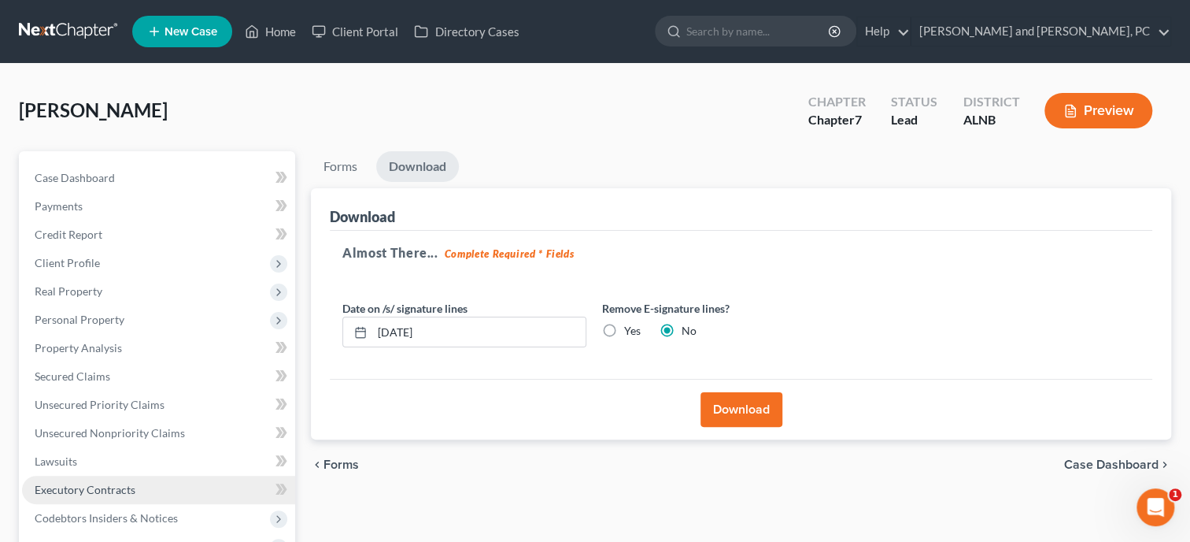
scroll to position [161, 0]
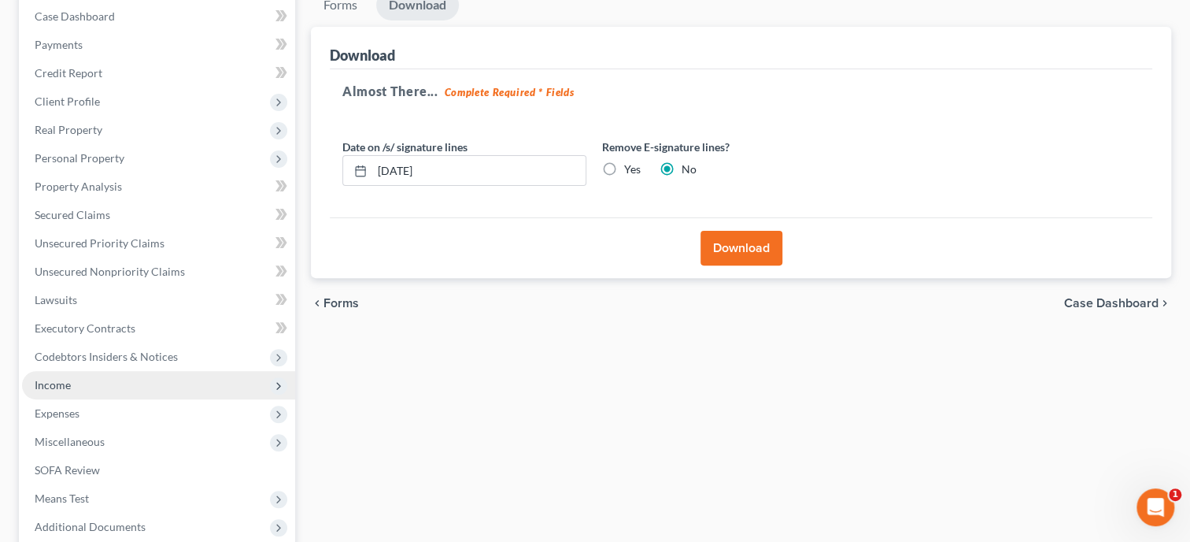
click at [61, 389] on span "Income" at bounding box center [53, 384] width 36 height 13
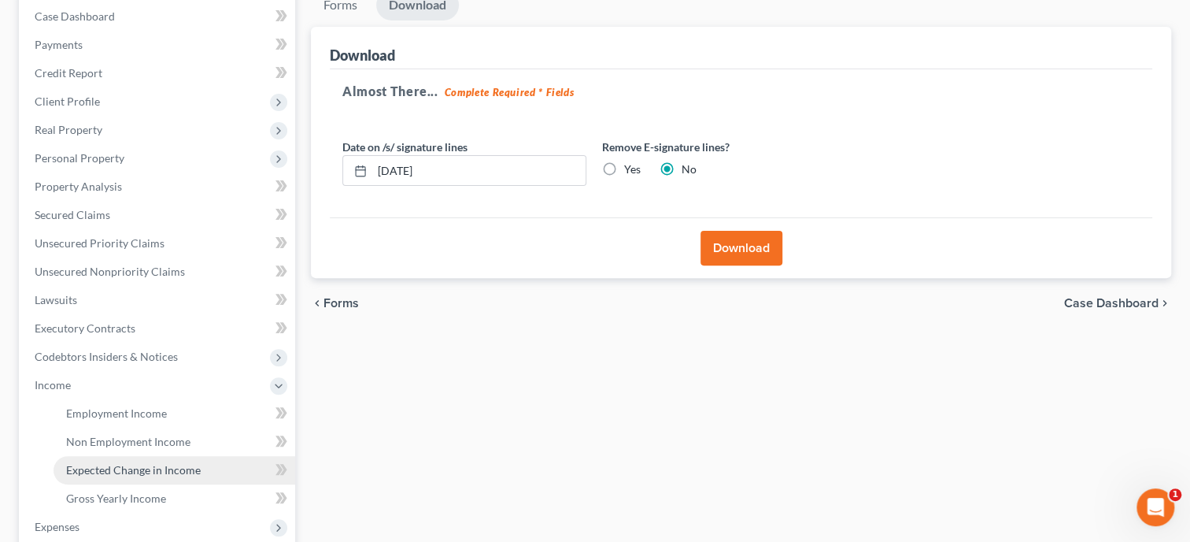
click at [88, 464] on span "Expected Change in Income" at bounding box center [133, 469] width 135 height 13
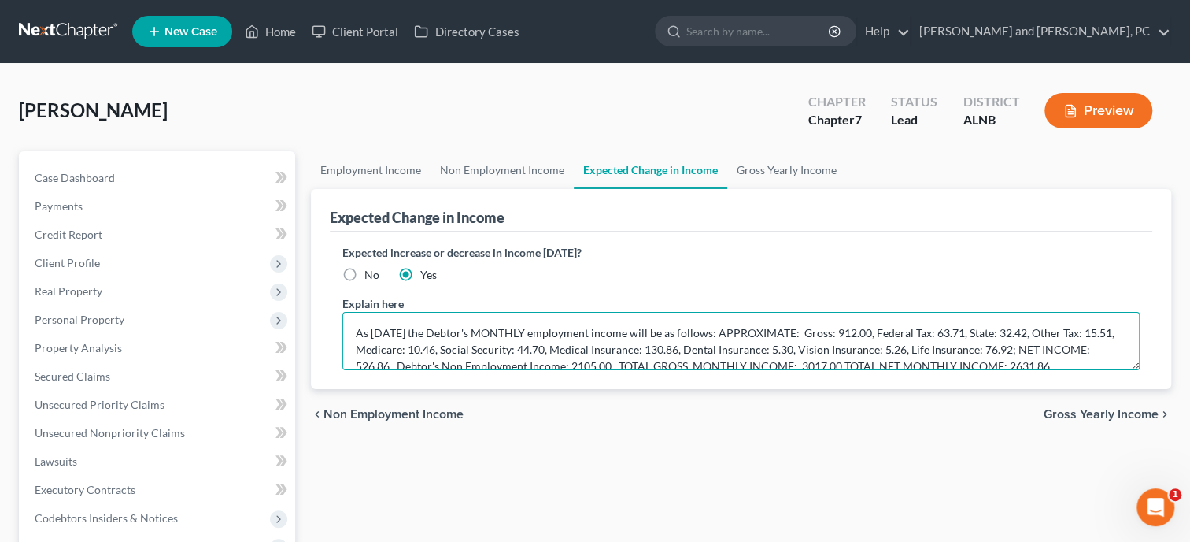
click at [968, 335] on textarea "As [DATE] the Debtor's MONTHLY employment income will be as follows: APPROXIMAT…" at bounding box center [740, 341] width 797 height 58
click at [1093, 331] on textarea "As [DATE] the Debtor's MONTHLY employment income will be as follows: APPROXIMAT…" at bounding box center [740, 341] width 797 height 58
click at [632, 350] on textarea "As [DATE] the Debtor's MONTHLY employment income will be as follows: APPROXIMAT…" at bounding box center [740, 341] width 797 height 58
click at [726, 349] on textarea "As [DATE] the Debtor's MONTHLY employment income will be as follows: APPROXIMAT…" at bounding box center [740, 341] width 797 height 58
click at [802, 347] on textarea "As [DATE] the Debtor's MONTHLY employment income will be as follows: APPROXIMAT…" at bounding box center [740, 341] width 797 height 58
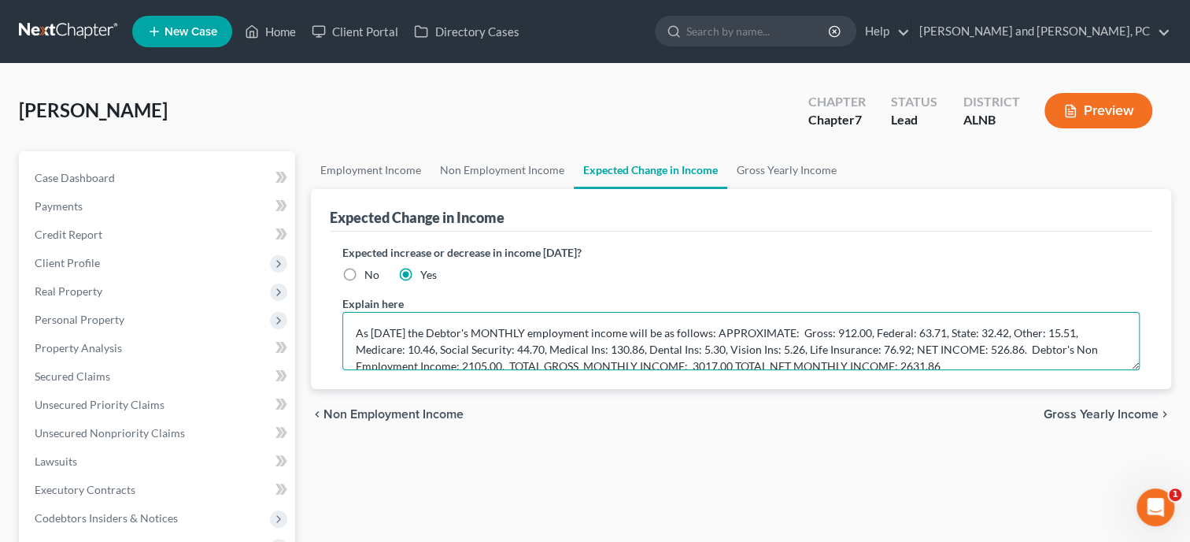
click at [868, 346] on textarea "As [DATE] the Debtor's MONTHLY employment income will be as follows: APPROXIMAT…" at bounding box center [740, 341] width 797 height 58
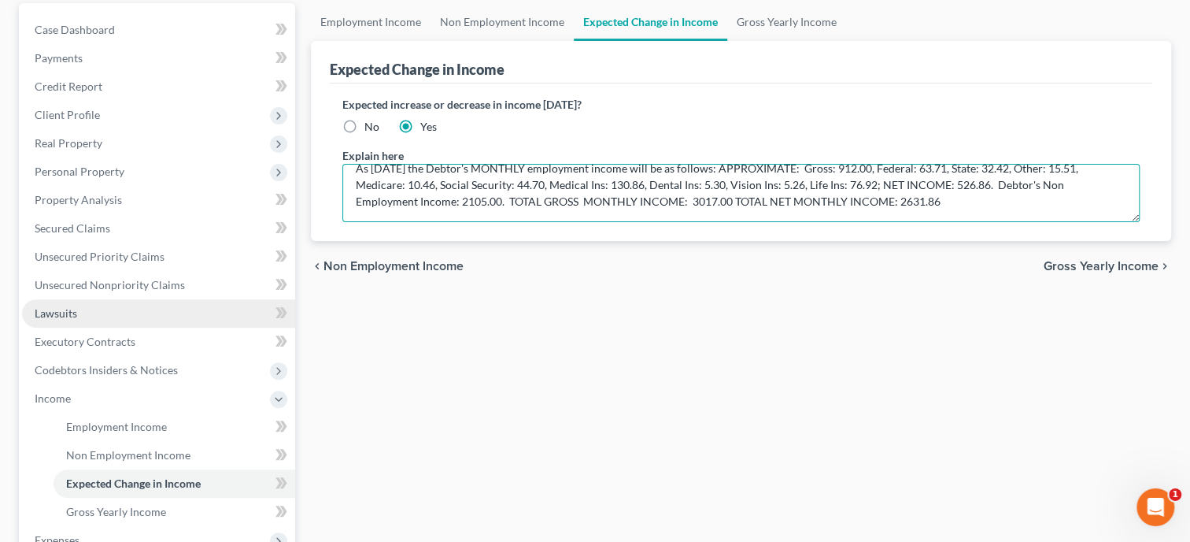
scroll to position [80, 0]
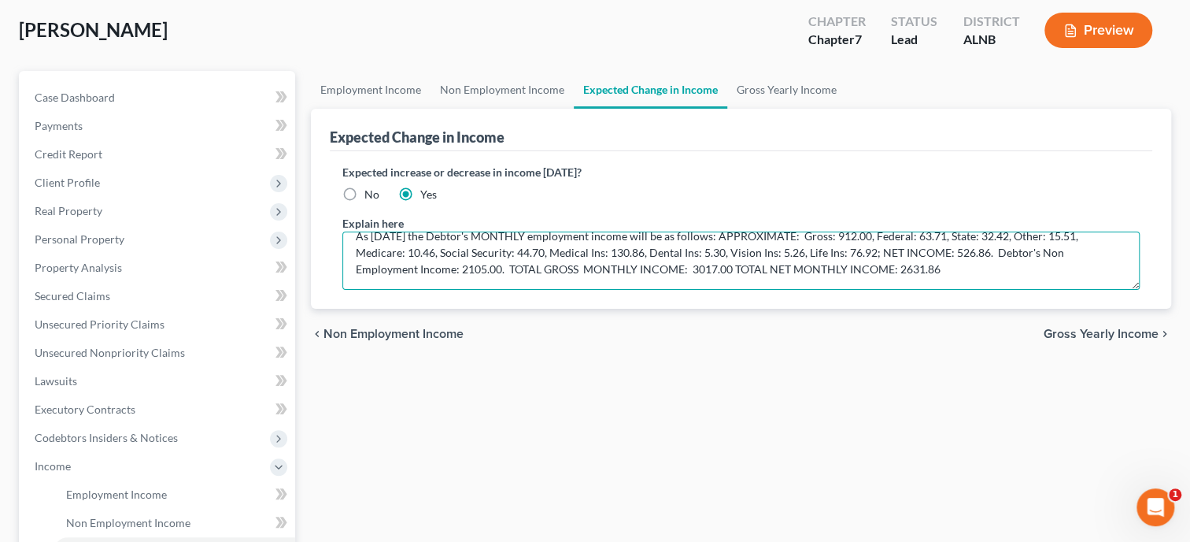
type textarea "As [DATE] the Debtor's MONTHLY employment income will be as follows: APPROXIMAT…"
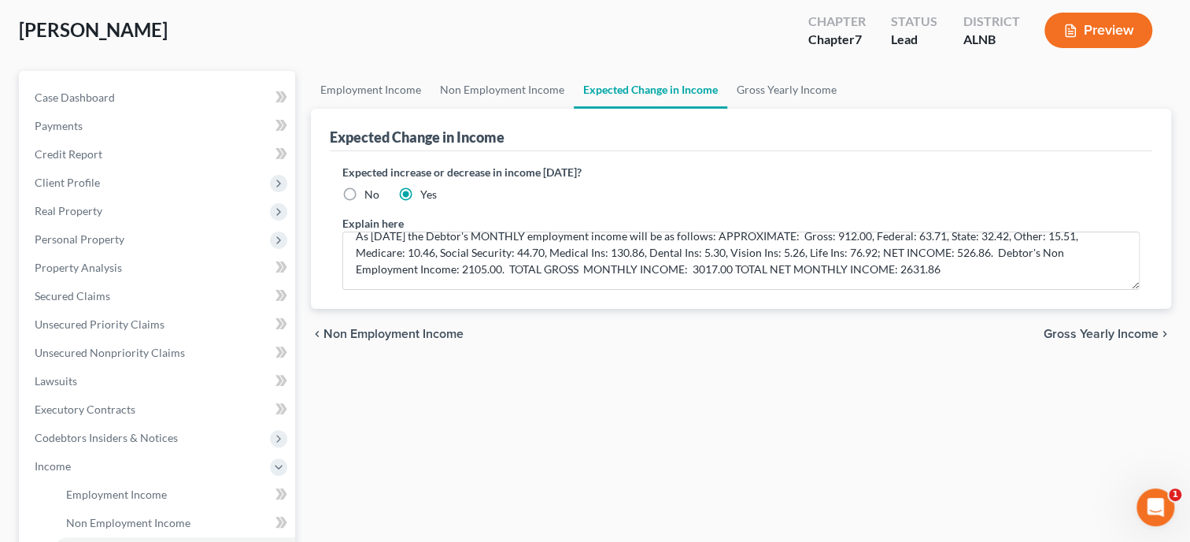
click at [1060, 27] on button "Preview" at bounding box center [1099, 30] width 108 height 35
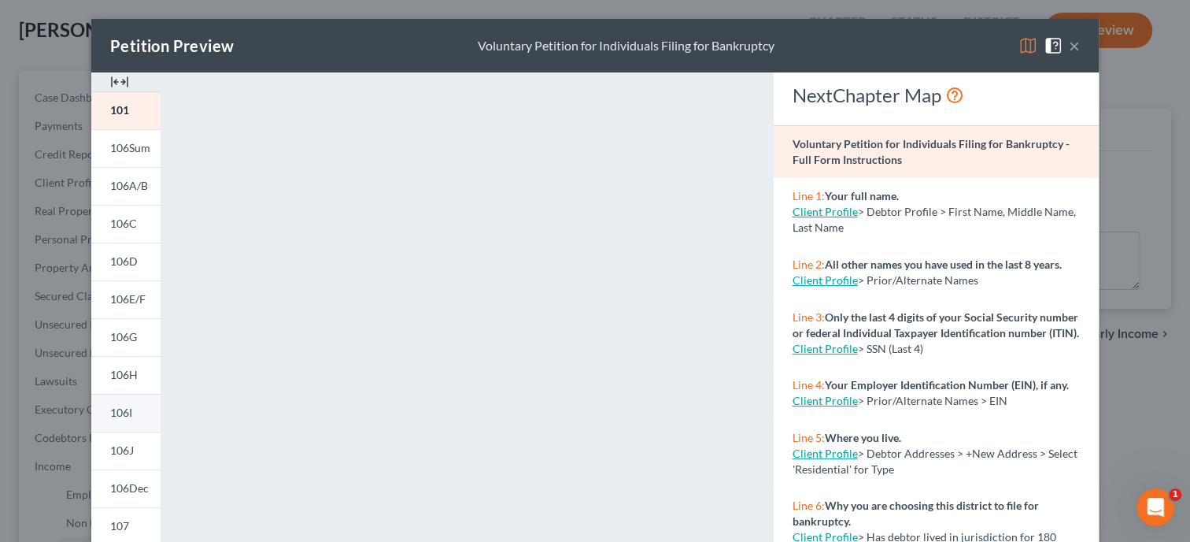
click at [131, 416] on span "106I" at bounding box center [121, 411] width 22 height 13
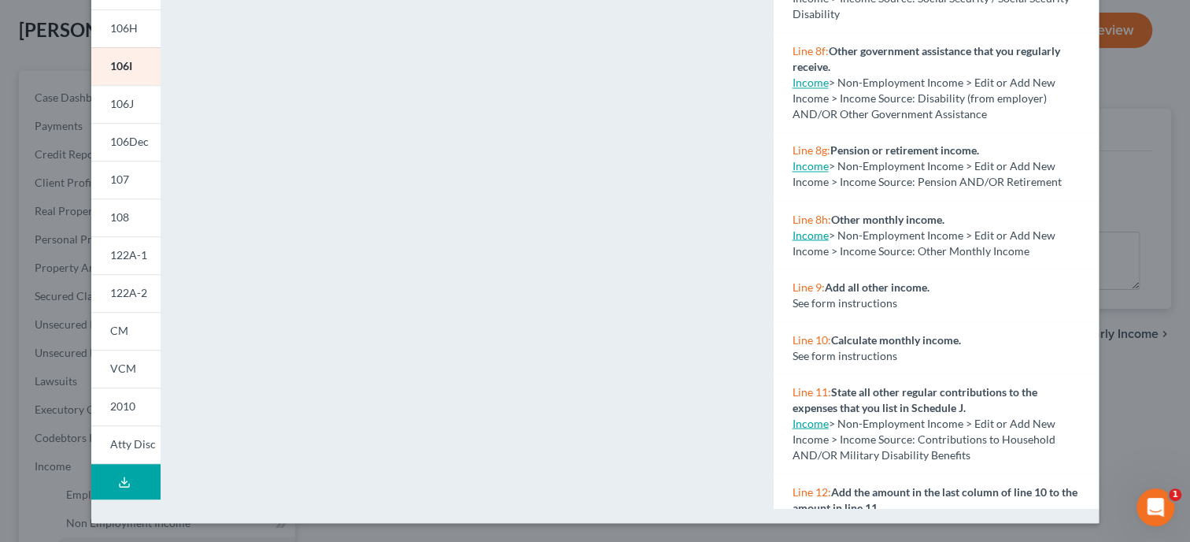
scroll to position [1315, 0]
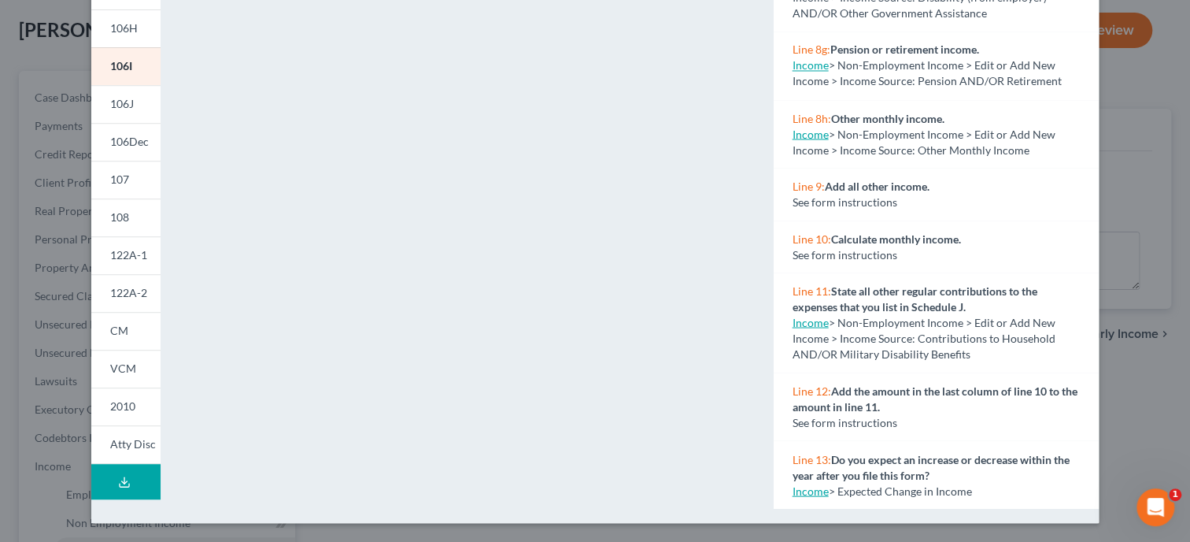
click at [814, 491] on link "Income" at bounding box center [811, 489] width 36 height 13
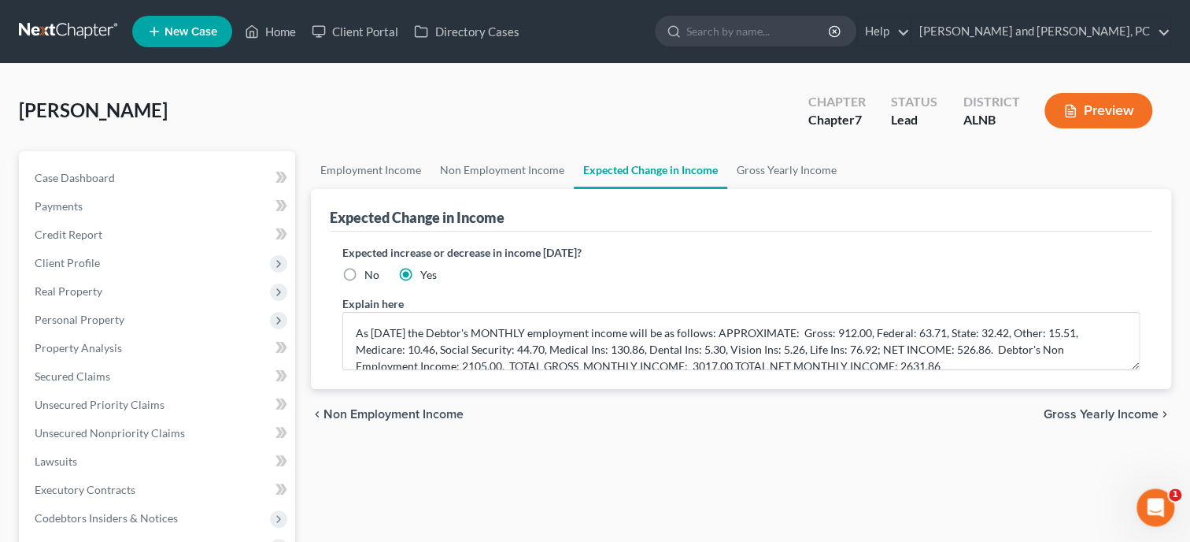
scroll to position [0, 0]
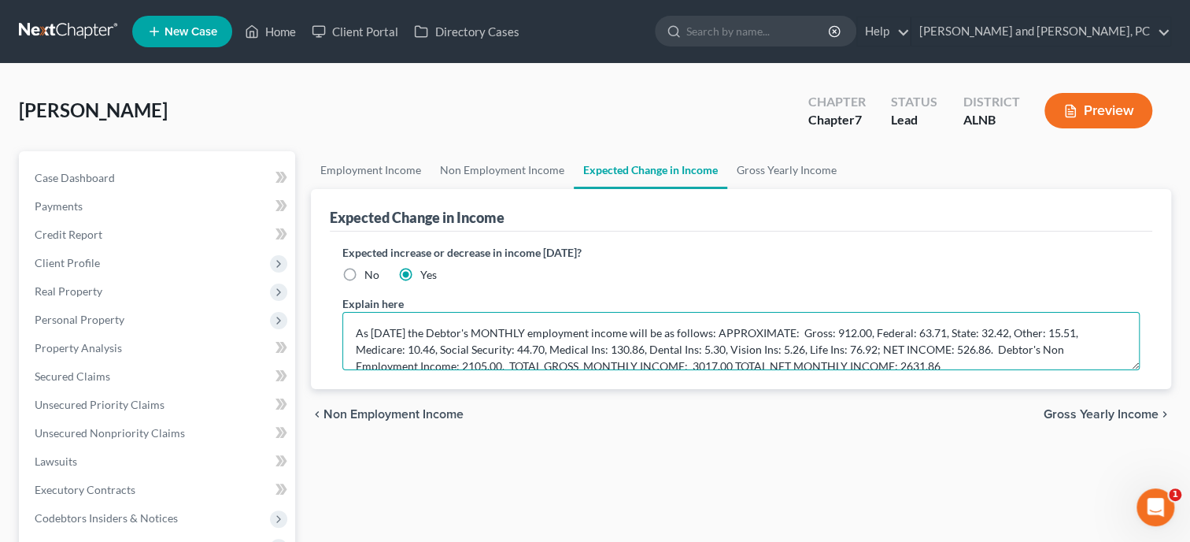
click at [364, 324] on textarea "As [DATE] the Debtor's MONTHLY employment income will be as follows: APPROXIMAT…" at bounding box center [740, 341] width 797 height 58
click at [587, 333] on textarea "As [DATE] the Debtor's MONTHLY employment income will be as follows: APPROXIMAT…" at bounding box center [740, 341] width 797 height 58
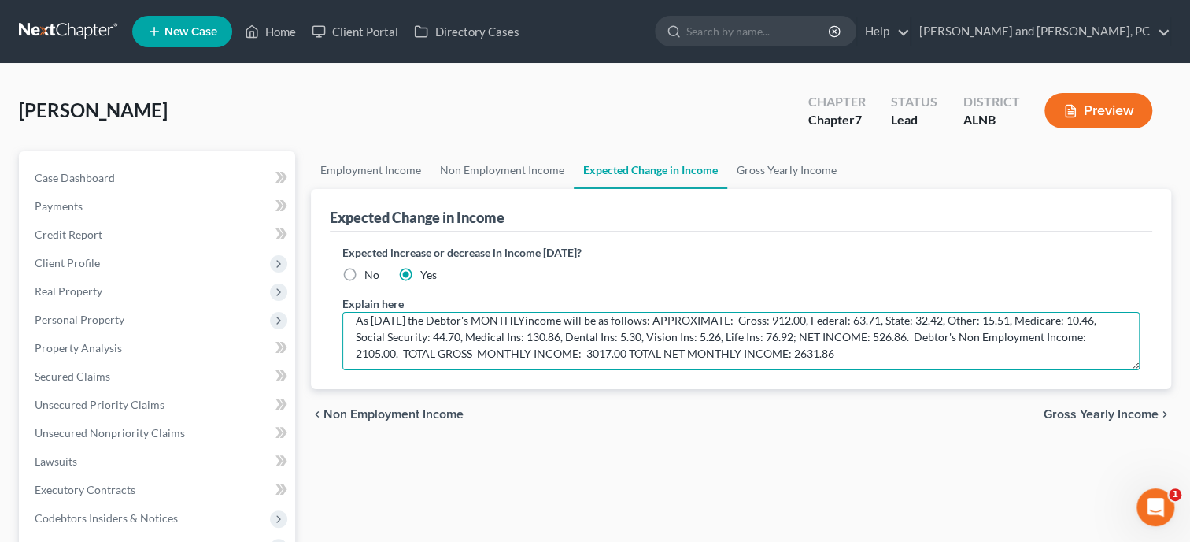
scroll to position [17, 0]
click at [844, 335] on textarea "As [DATE] the Debtor's MONTHLYincome will be as follows: APPROXIMATE: Gross: 91…" at bounding box center [740, 341] width 797 height 58
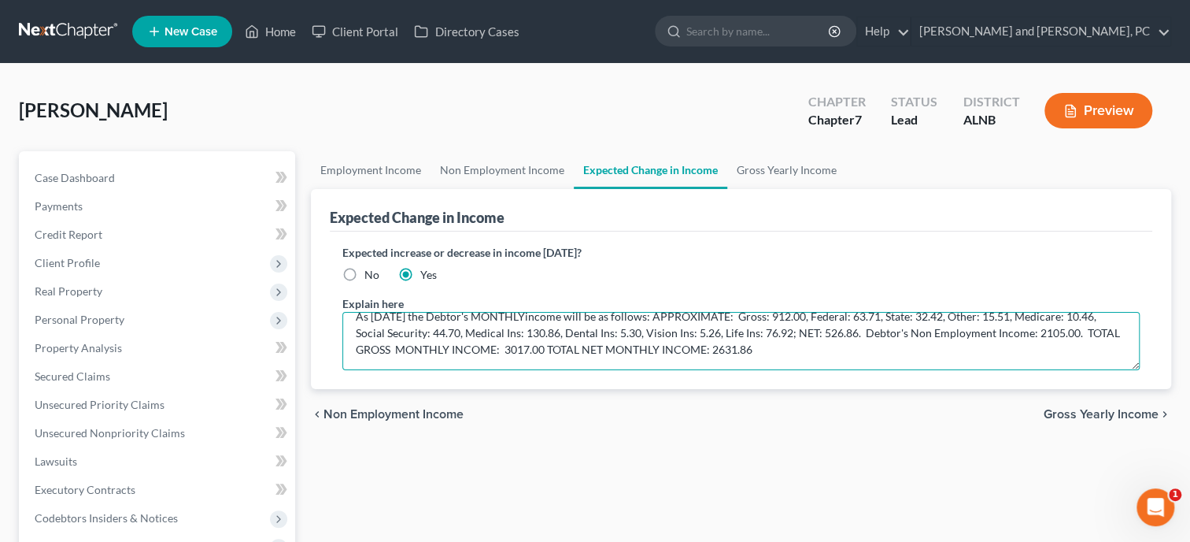
click at [433, 353] on textarea "As [DATE] the Debtor's MONTHLYincome will be as follows: APPROXIMATE: Gross: 91…" at bounding box center [740, 341] width 797 height 58
click at [584, 347] on textarea "As [DATE] the Debtor's MONTHLYincome will be as follows: APPROXIMATE: Gross: 91…" at bounding box center [740, 341] width 797 height 58
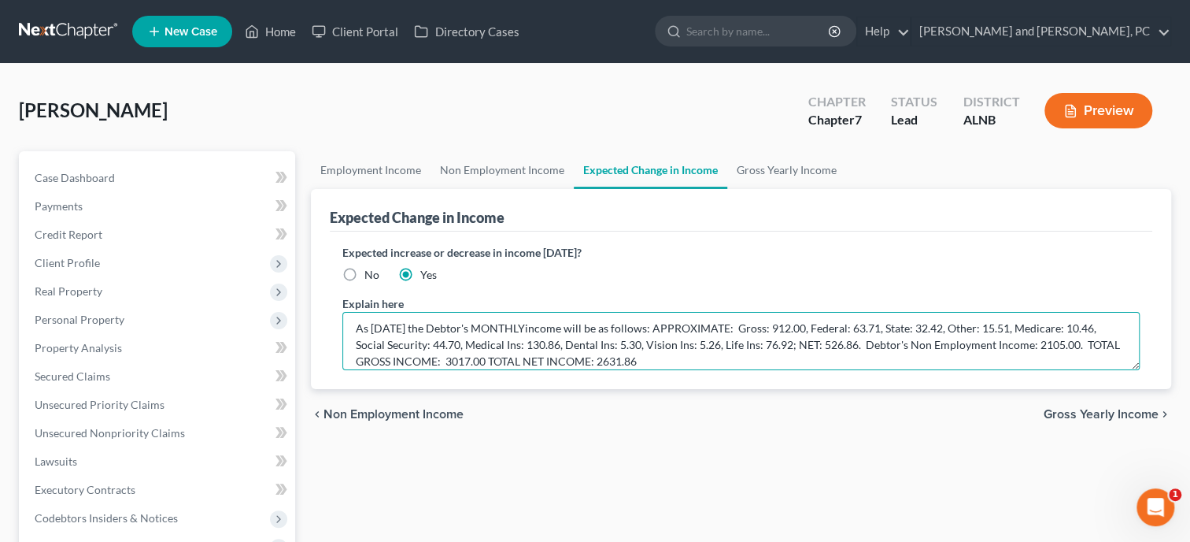
scroll to position [0, 0]
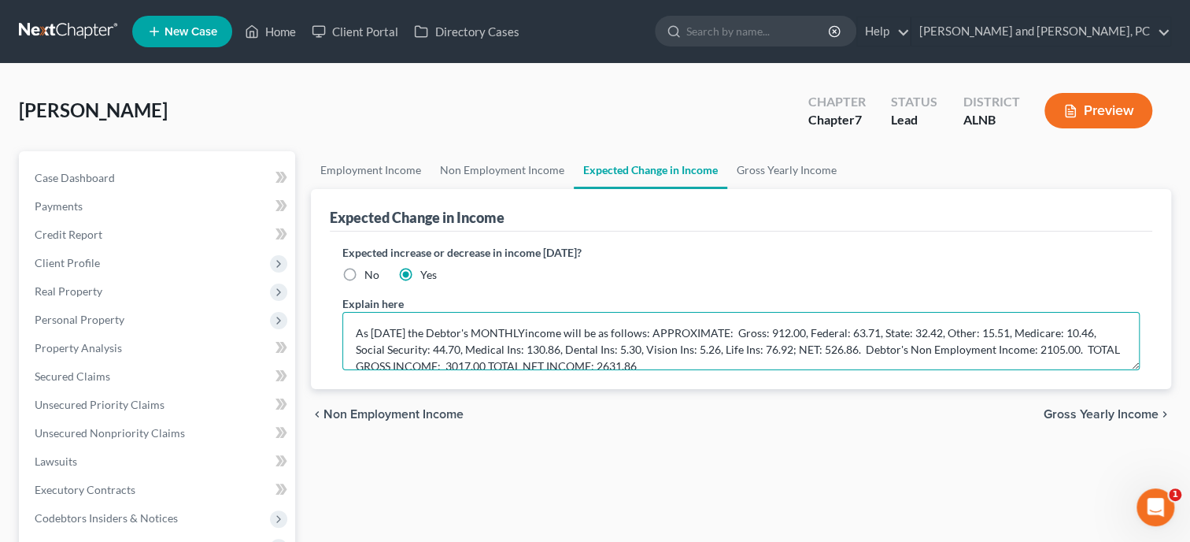
click at [584, 328] on textarea "As [DATE] the Debtor's MONTHLYincome will be as follows: APPROXIMATE: Gross: 91…" at bounding box center [740, 341] width 797 height 58
click at [656, 328] on textarea "As [DATE] the Debtor's MONTHLY income will be as follows: APPROXIMATE: Gross: 9…" at bounding box center [740, 341] width 797 height 58
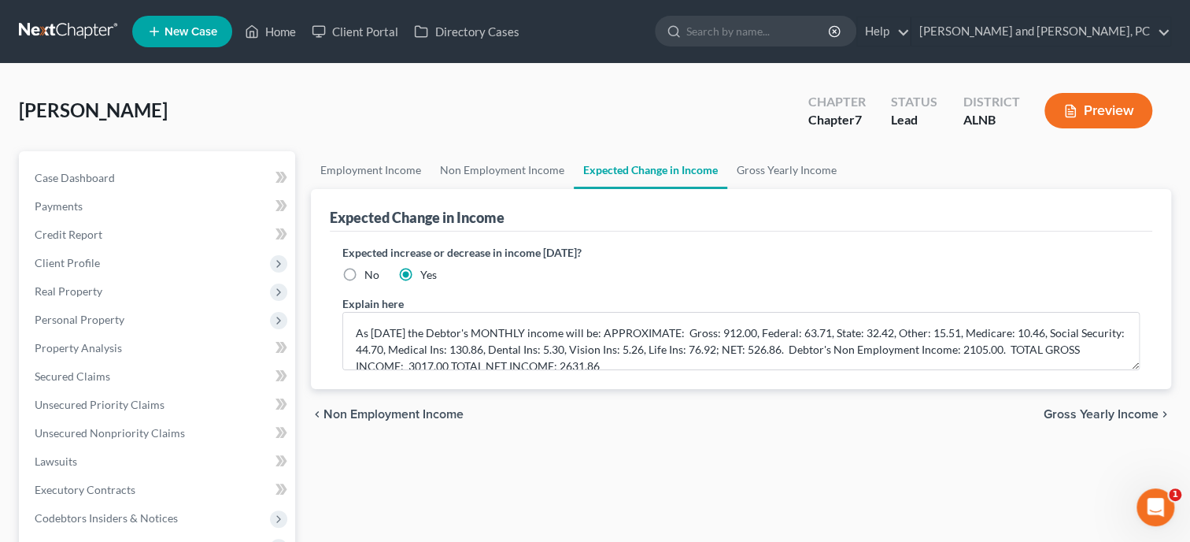
click at [1078, 101] on button "Preview" at bounding box center [1099, 110] width 108 height 35
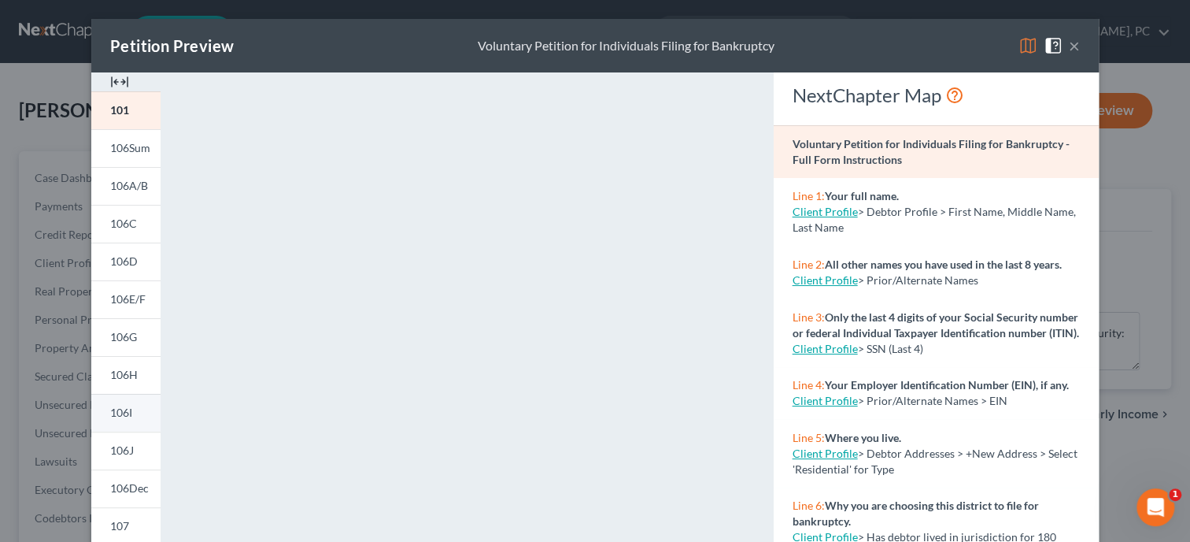
click at [112, 416] on span "106I" at bounding box center [121, 411] width 22 height 13
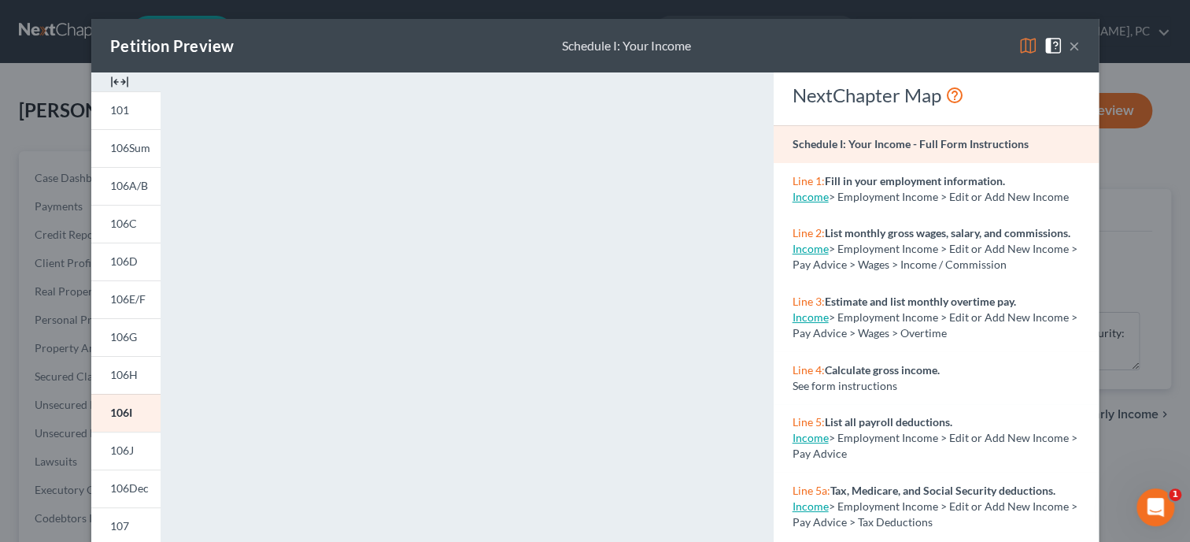
click at [1076, 41] on button "×" at bounding box center [1074, 45] width 11 height 19
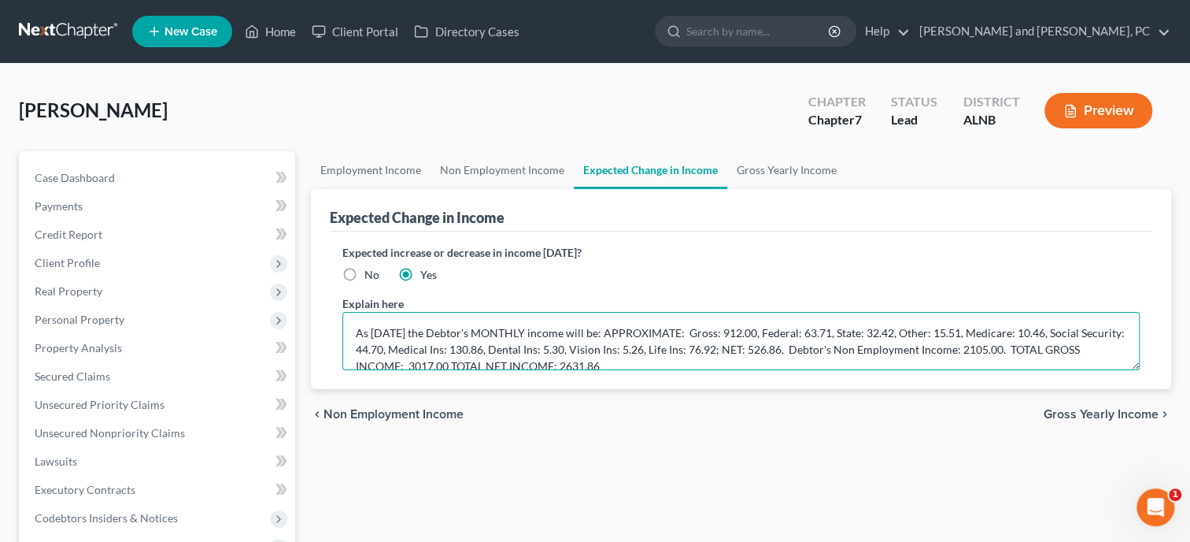
click at [683, 334] on textarea "As [DATE] the Debtor's MONTHLY income will be: APPROXIMATE: Gross: 912.00, Fede…" at bounding box center [740, 341] width 797 height 58
click at [532, 331] on textarea "As [DATE] the Debtor's MONTHLY income will be: APP: Gross: 912.00, Federal: 63.…" at bounding box center [740, 341] width 797 height 58
click at [608, 331] on textarea "As [DATE] the Debtor's income will be: APP: Gross: 912.00, Federal: 63.71, Stat…" at bounding box center [740, 341] width 797 height 58
click at [1044, 331] on textarea "As [DATE] the Debtor's income will be: approximately: Gross: 912.00, Federal: 6…" at bounding box center [740, 341] width 797 height 58
click at [1051, 328] on textarea "As [DATE] the Debtor's income will be: approximately: Gross: 912.00, Federal: 6…" at bounding box center [740, 341] width 797 height 58
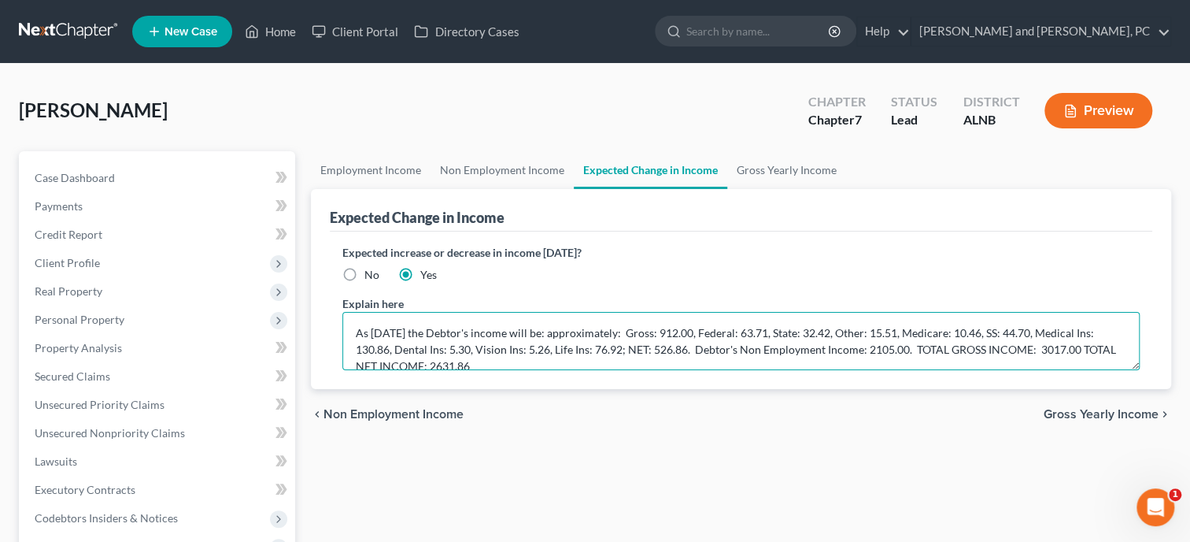
click at [976, 331] on textarea "As [DATE] the Debtor's income will be: approximately: Gross: 912.00, Federal: 6…" at bounding box center [740, 341] width 797 height 58
click at [428, 353] on textarea "As [DATE] the Debtor's income will be: approximately: Gross: 912.00, Federal: 6…" at bounding box center [740, 341] width 797 height 58
click at [1103, 331] on textarea "As [DATE] the Debtor's income will be: approximately: Gross: 912.00, Federal: 6…" at bounding box center [740, 341] width 797 height 58
click at [489, 351] on textarea "As [DATE] the Debtor's income will be: approximately: Gross: 912.00, Federal: 6…" at bounding box center [740, 341] width 797 height 58
click at [538, 350] on textarea "As [DATE] the Debtor's income will be: approximately: Gross: 912.00, Federal: 6…" at bounding box center [740, 341] width 797 height 58
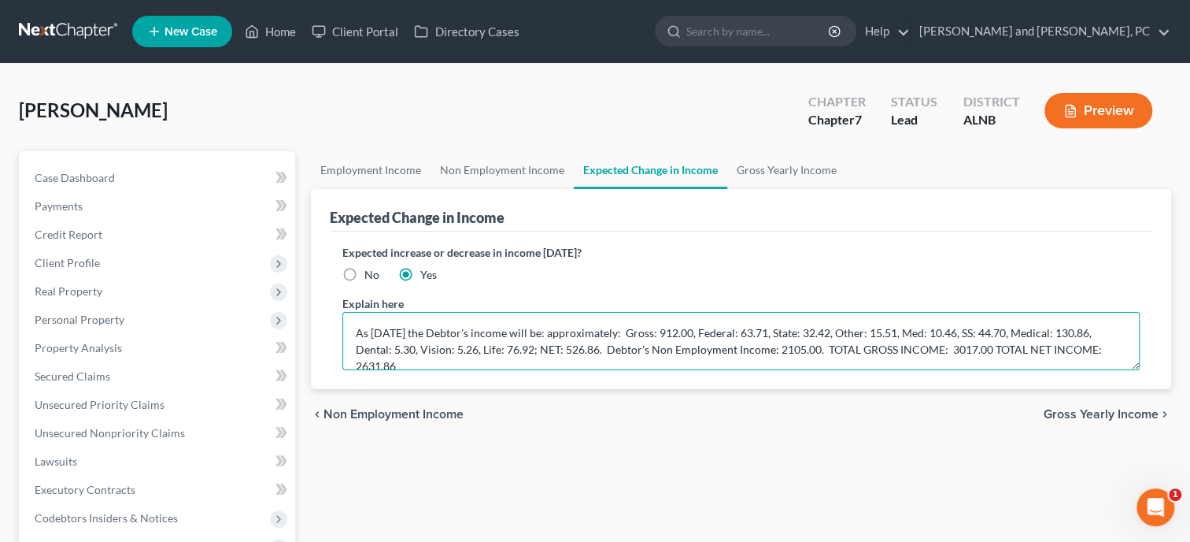
click at [683, 351] on textarea "As [DATE] the Debtor's income will be: approximately: Gross: 912.00, Federal: 6…" at bounding box center [740, 341] width 797 height 58
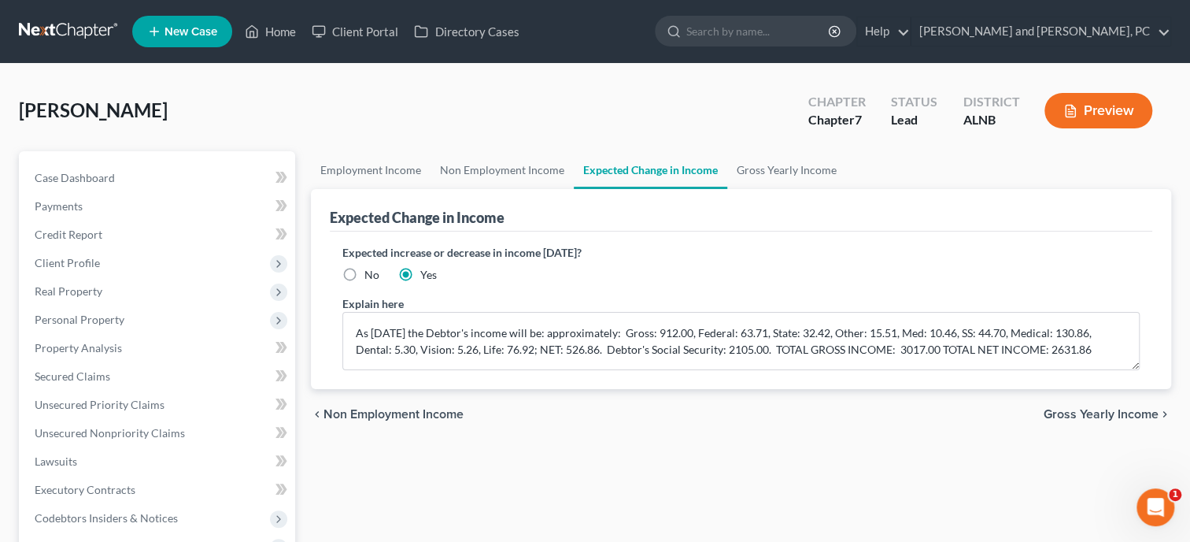
click at [1097, 110] on button "Preview" at bounding box center [1099, 110] width 108 height 35
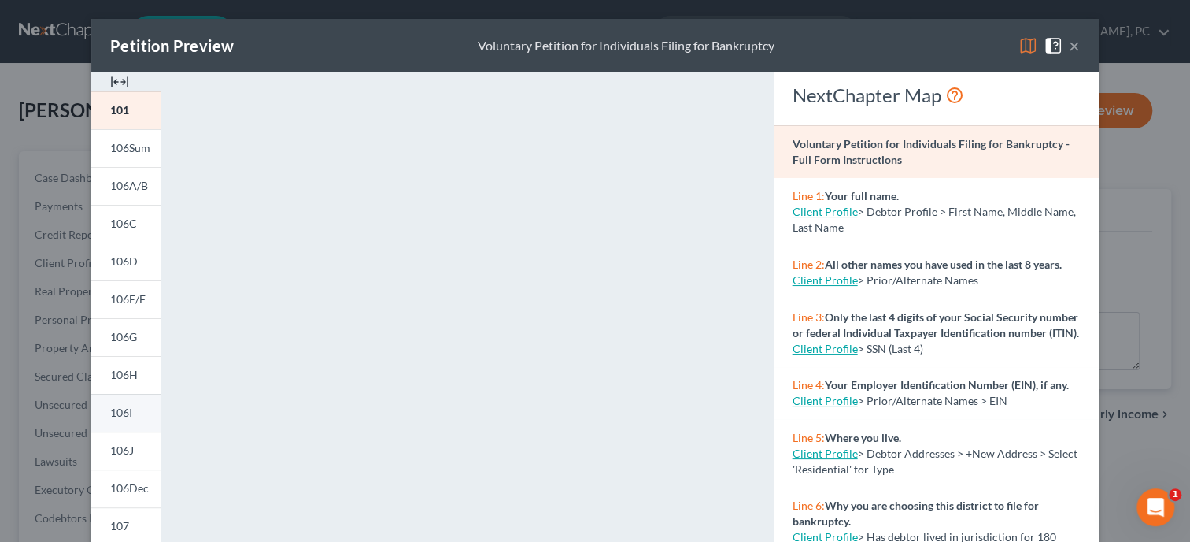
click at [120, 419] on span "106I" at bounding box center [121, 411] width 22 height 13
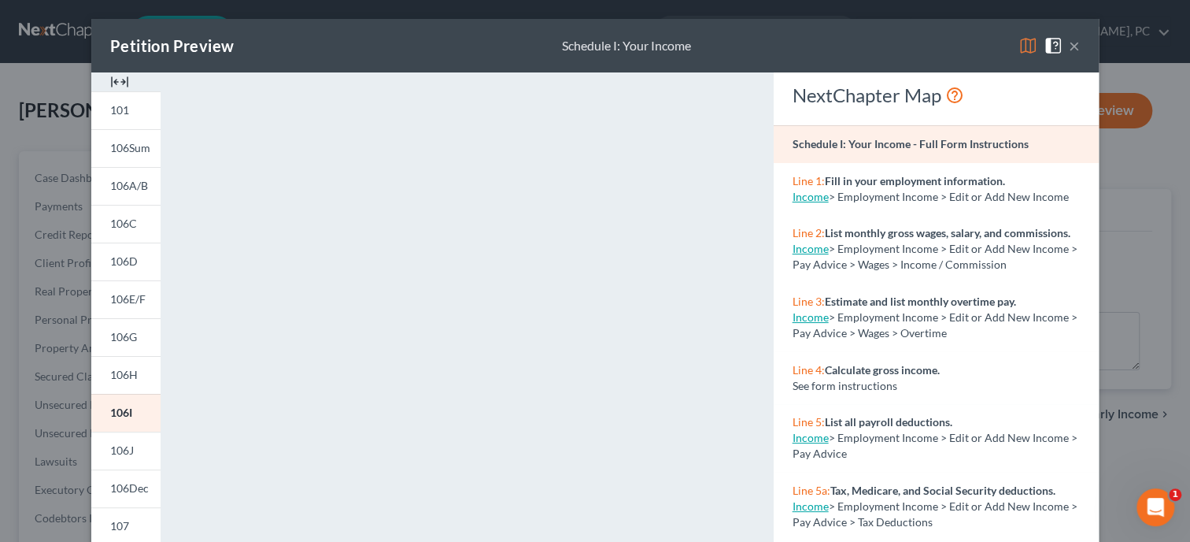
click at [1071, 48] on button "×" at bounding box center [1074, 45] width 11 height 19
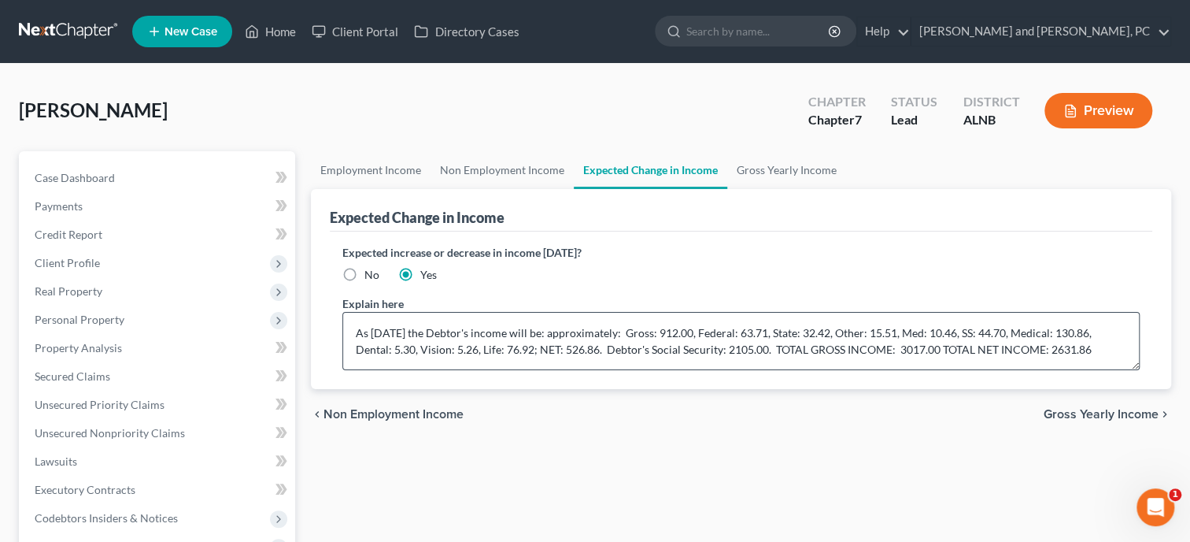
scroll to position [80, 0]
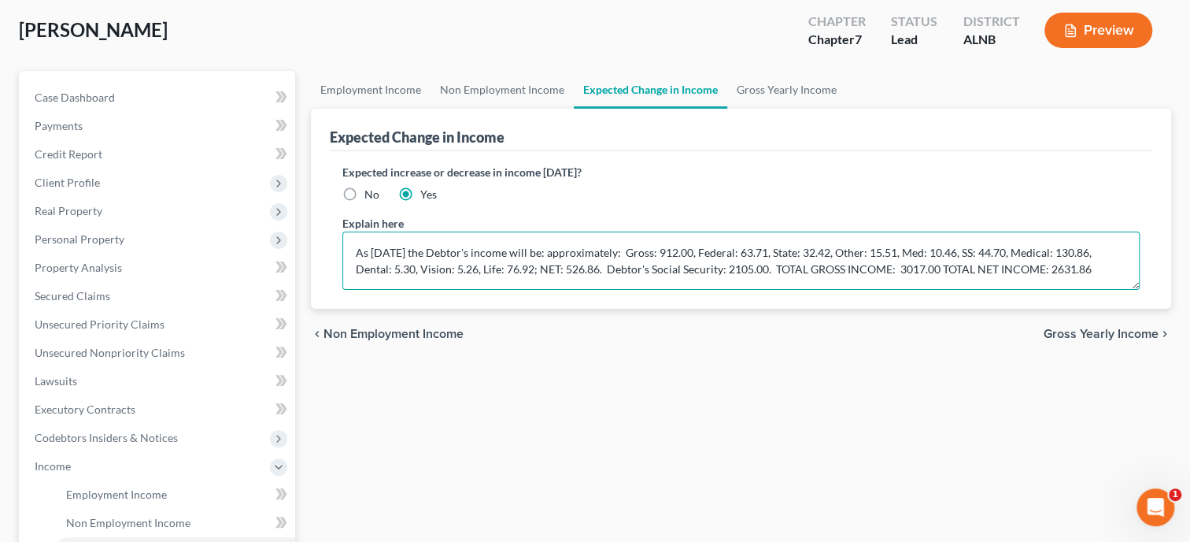
click at [638, 250] on textarea "As [DATE] the Debtor's income will be: approximately: Gross: 912.00, Federal: 6…" at bounding box center [740, 260] width 797 height 58
click at [646, 264] on textarea "As [DATE] the Debtor's income will be: approx: Gross: 912.00, Federal: 63.71, S…" at bounding box center [740, 260] width 797 height 58
click at [760, 267] on textarea "As [DATE] the Debtor's income will be: approx: Gross: 912.00, Federal: 63.71, S…" at bounding box center [740, 260] width 797 height 58
click at [890, 265] on textarea "As [DATE] the Debtor's income will be: approx: Gross: 912.00, Federal: 63.71, S…" at bounding box center [740, 260] width 797 height 58
type textarea "As [DATE] the Debtor's income will be: approx: Gross: 912.00, Federal: 63.71, S…"
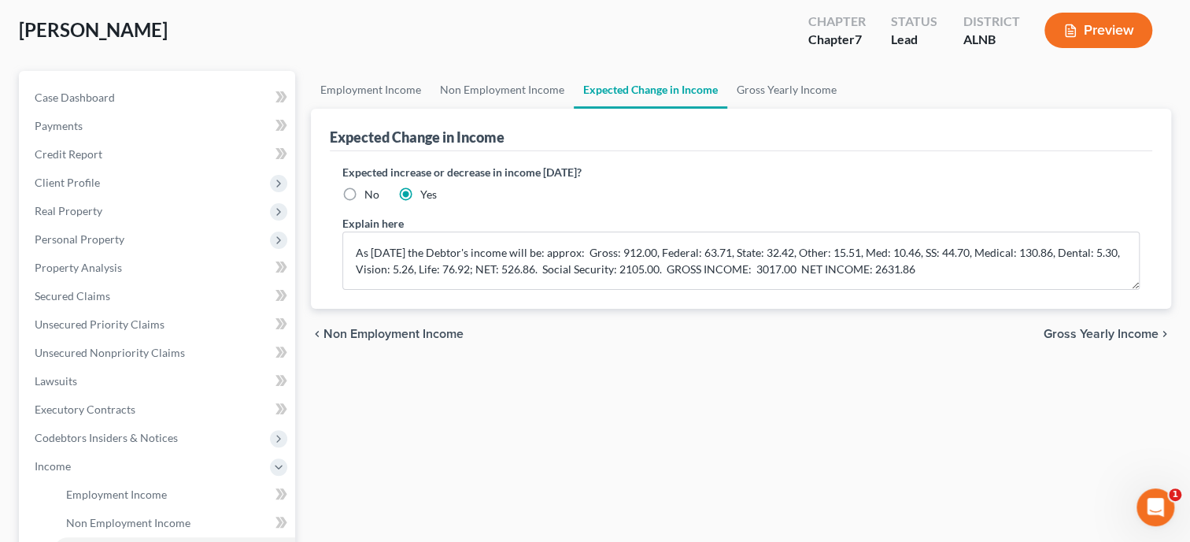
click at [1103, 32] on button "Preview" at bounding box center [1099, 30] width 108 height 35
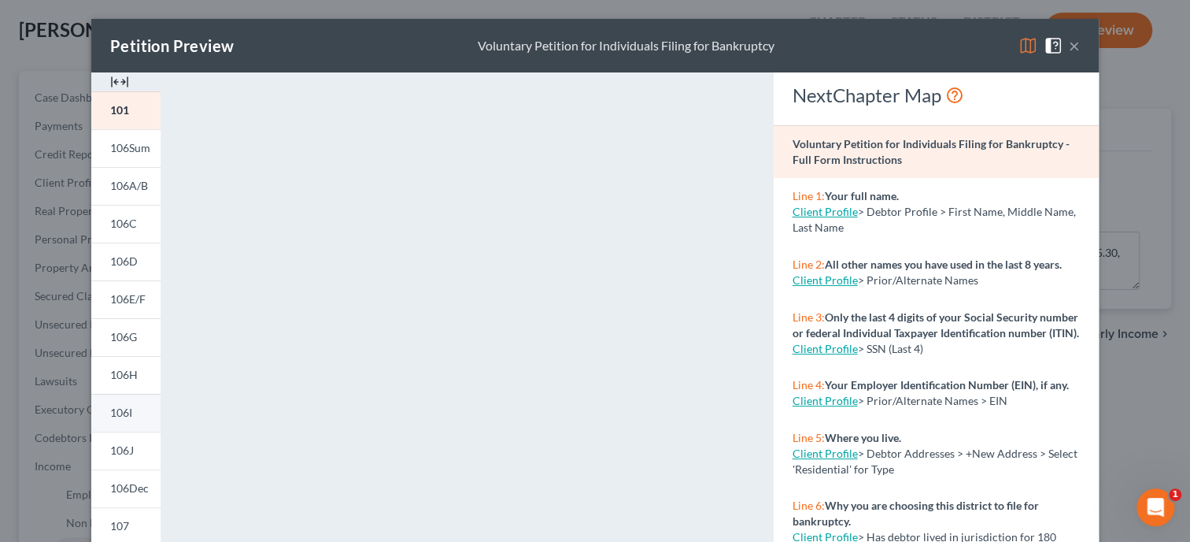
click at [128, 416] on span "106I" at bounding box center [121, 411] width 22 height 13
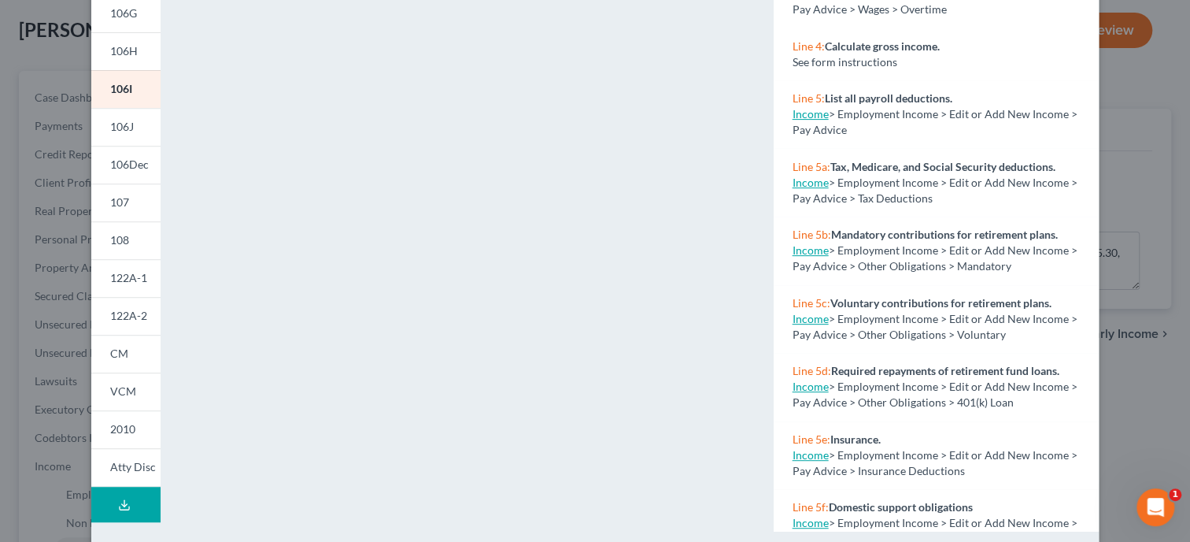
scroll to position [0, 0]
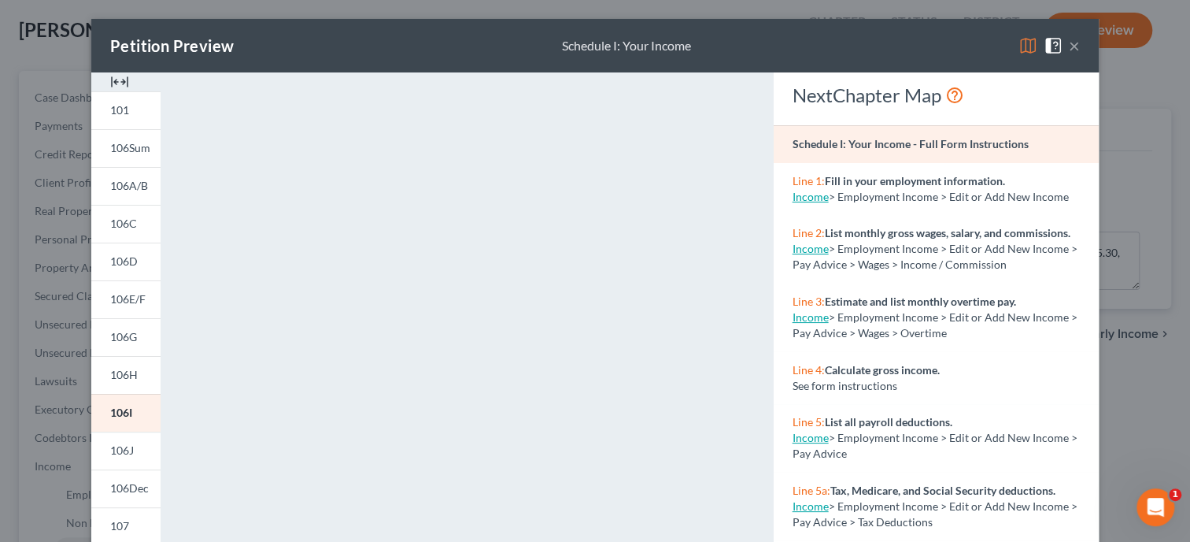
click at [1082, 45] on div "Petition Preview Schedule I: Your Income ×" at bounding box center [595, 46] width 1008 height 54
click at [1071, 48] on button "×" at bounding box center [1074, 45] width 11 height 19
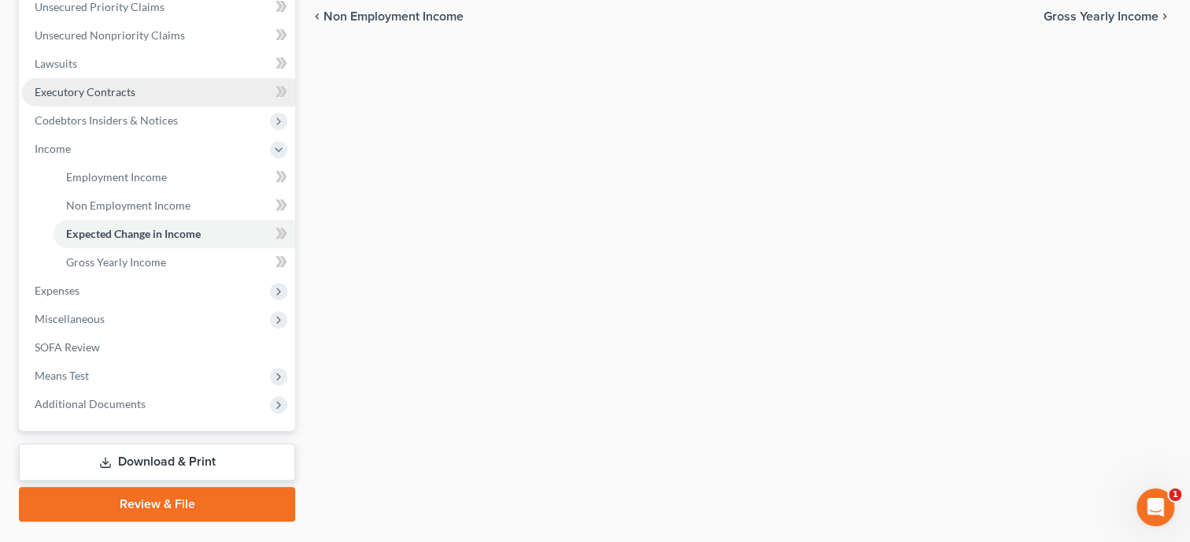
scroll to position [405, 0]
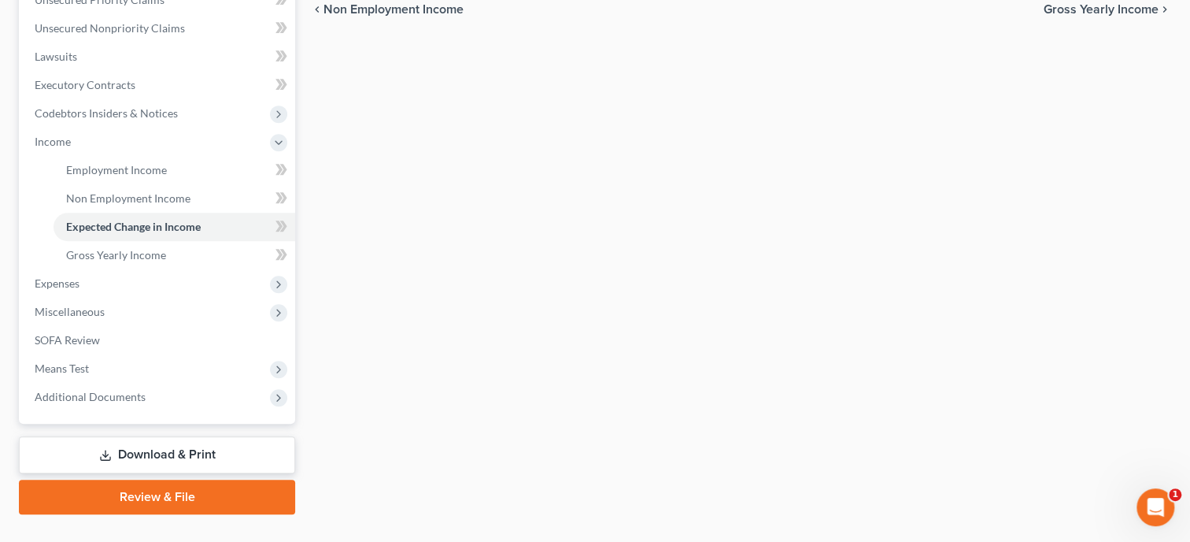
click at [121, 461] on link "Download & Print" at bounding box center [157, 454] width 276 height 37
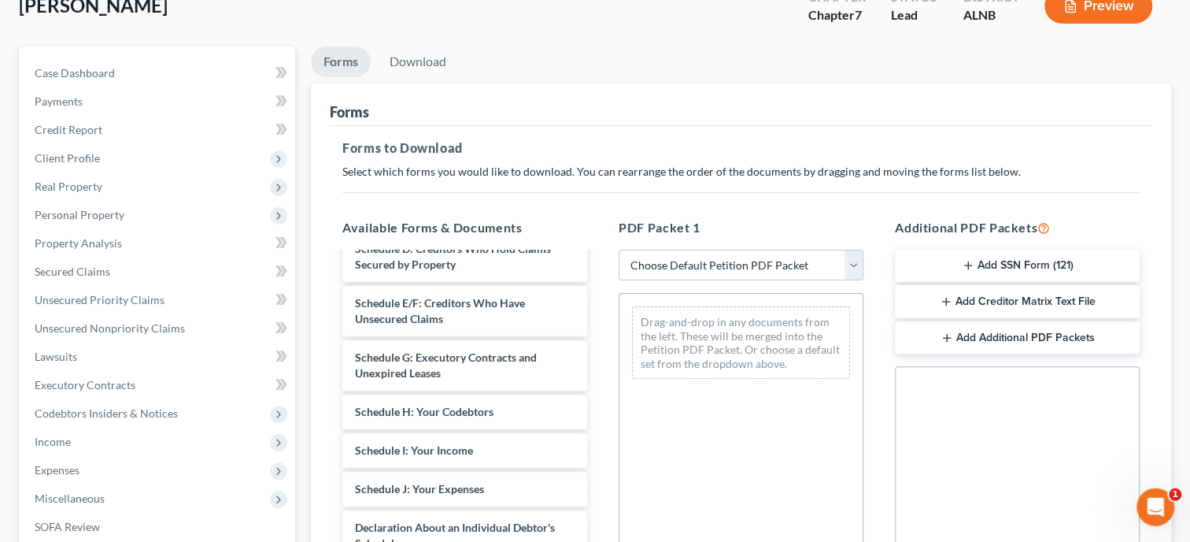
scroll to position [242, 0]
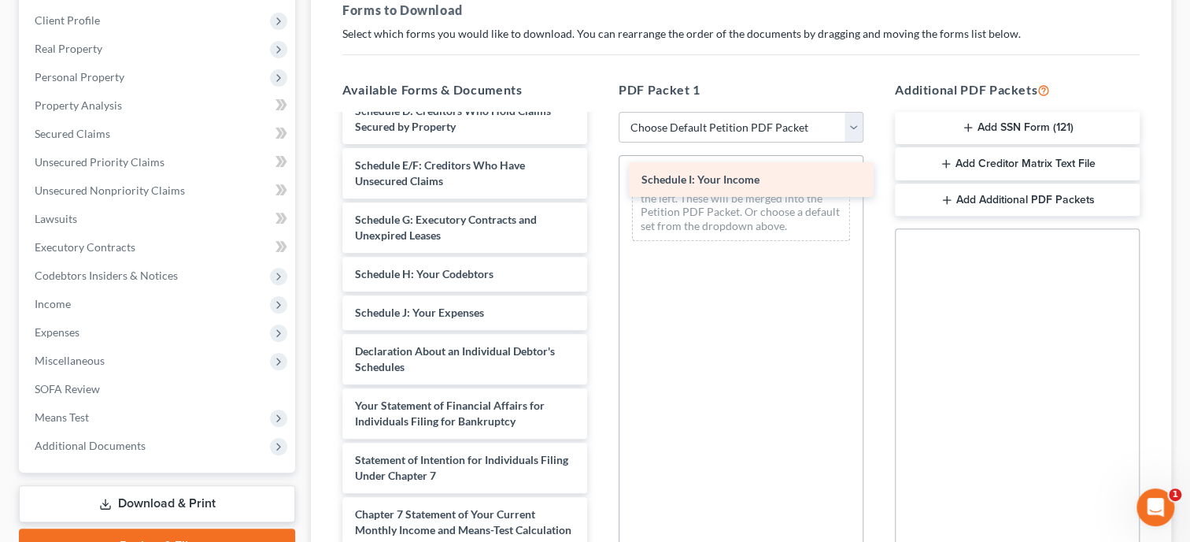
drag, startPoint x: 456, startPoint y: 312, endPoint x: 742, endPoint y: 181, distance: 314.9
click at [600, 181] on div "Schedule I: Your Income Installments Fee Sheets 2024_TaxReturn__2_.pdf 2023_Tax…" at bounding box center [465, 274] width 270 height 964
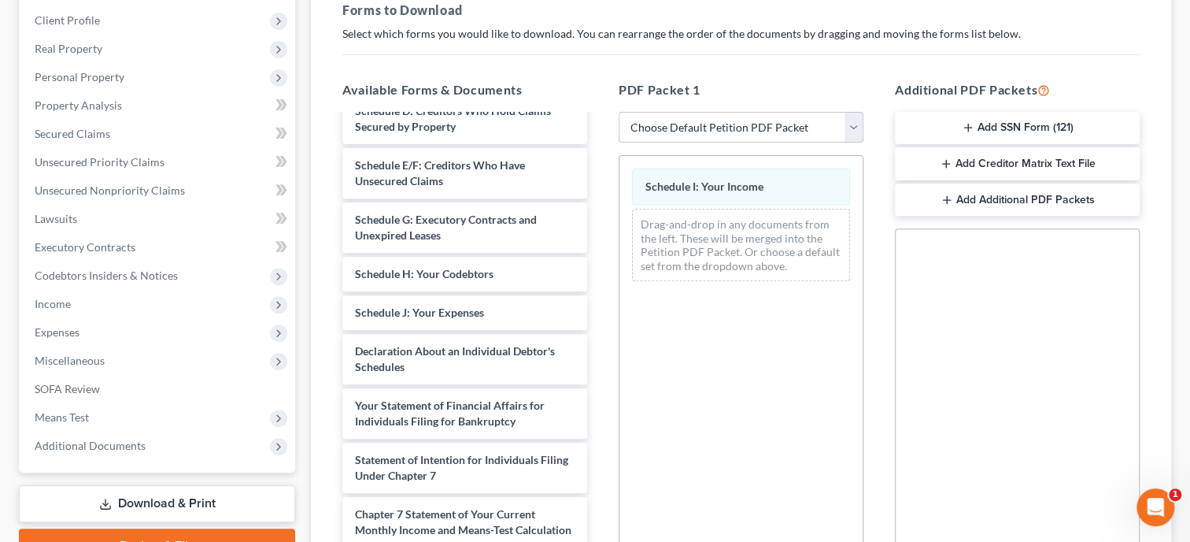
scroll to position [429, 0]
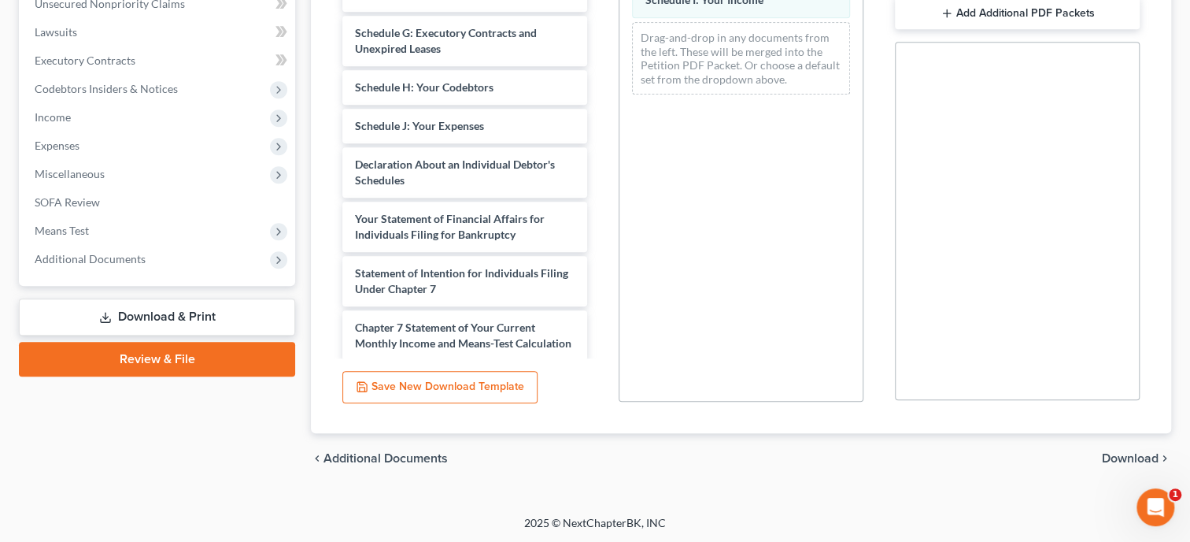
click at [1141, 457] on span "Download" at bounding box center [1130, 458] width 57 height 13
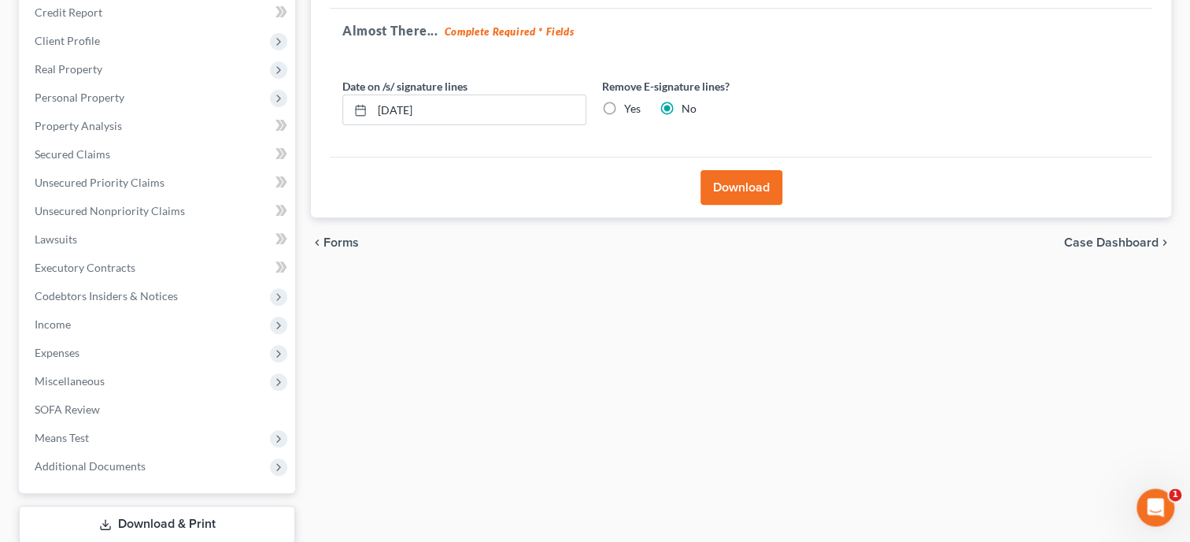
scroll to position [159, 0]
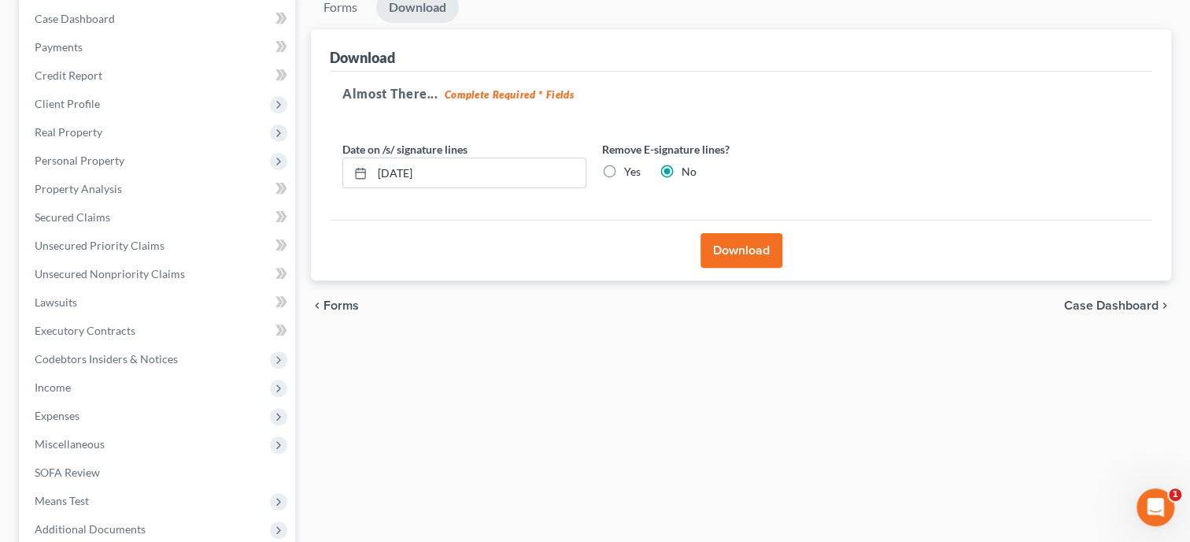
click at [736, 257] on button "Download" at bounding box center [742, 250] width 82 height 35
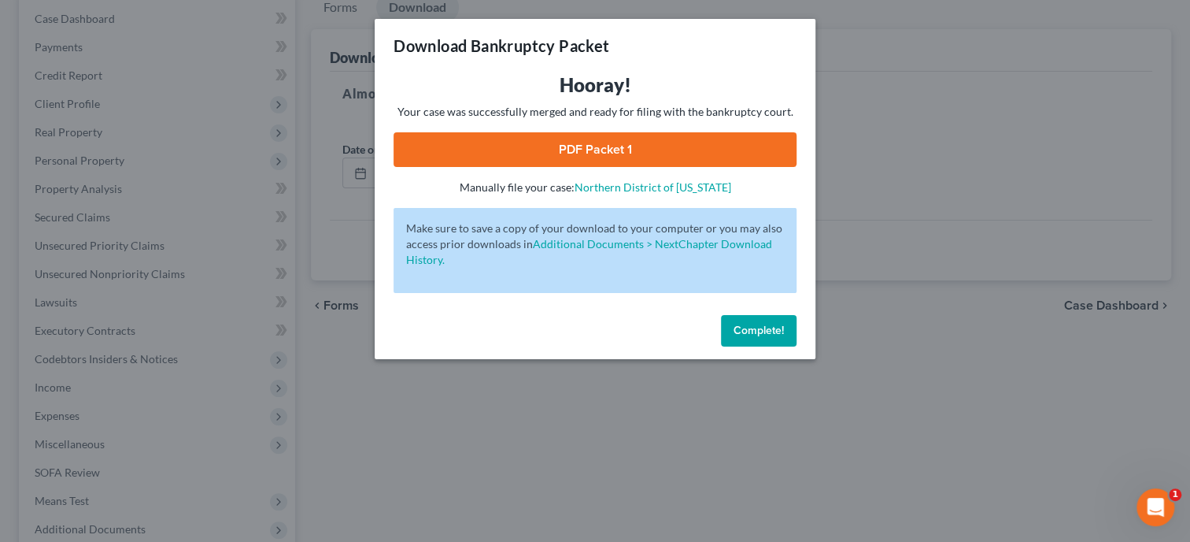
click at [691, 149] on link "PDF Packet 1" at bounding box center [595, 149] width 403 height 35
click at [774, 333] on span "Complete!" at bounding box center [759, 330] width 50 height 13
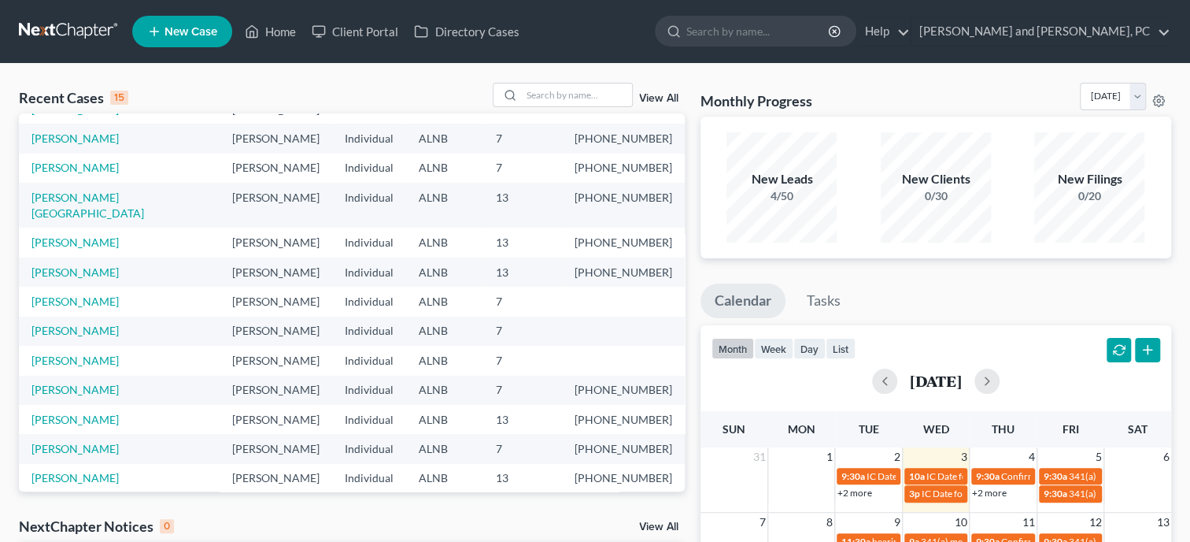
scroll to position [109, 0]
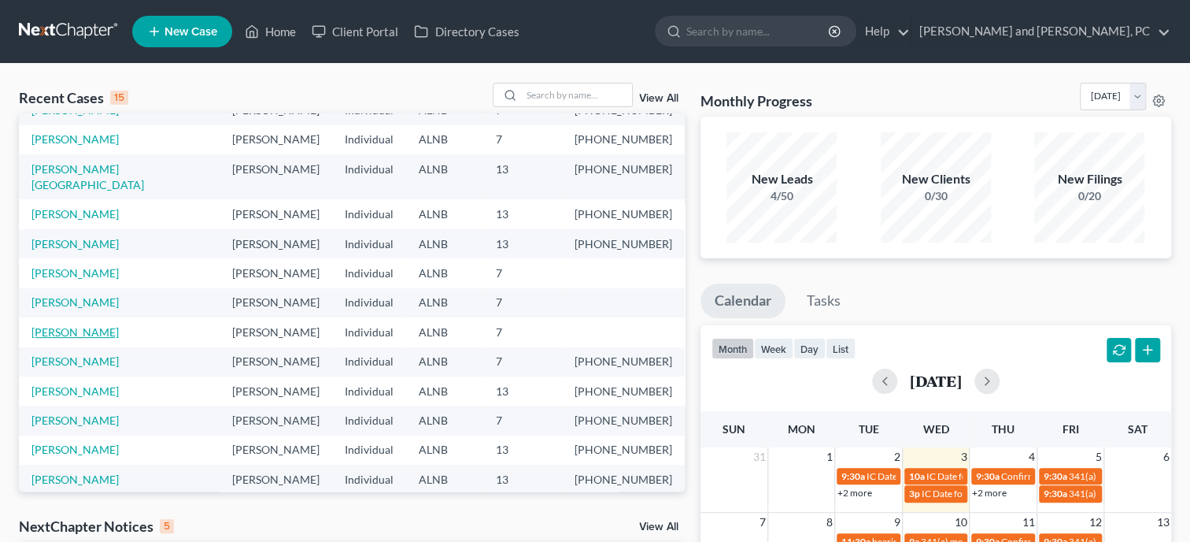
click at [65, 325] on link "Rodriguez, Marcus" at bounding box center [74, 331] width 87 height 13
select select "10"
select select "6"
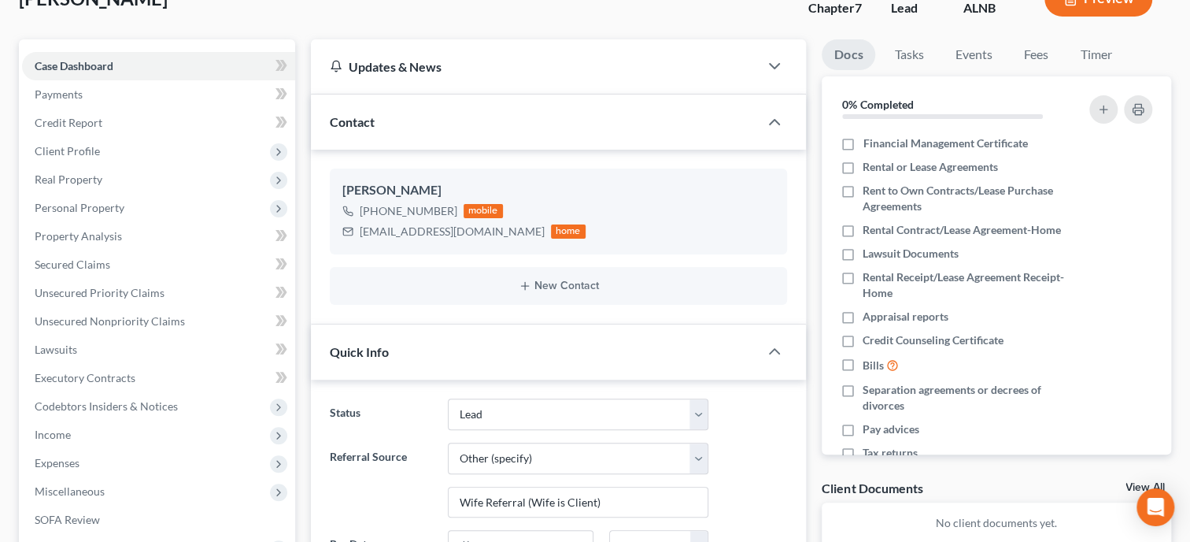
scroll to position [80, 0]
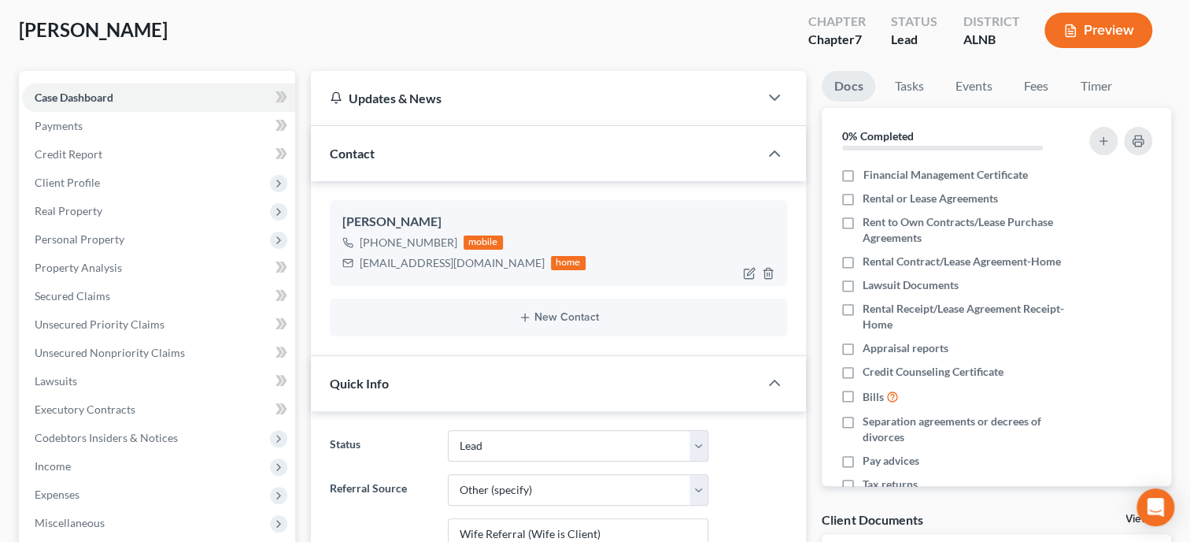
drag, startPoint x: 358, startPoint y: 264, endPoint x: 521, endPoint y: 270, distance: 163.0
click at [521, 270] on div "marcusrodriguez1108@gmail.com home" at bounding box center [463, 263] width 243 height 20
copy div "marcusrodriguez1108@gmail.com"
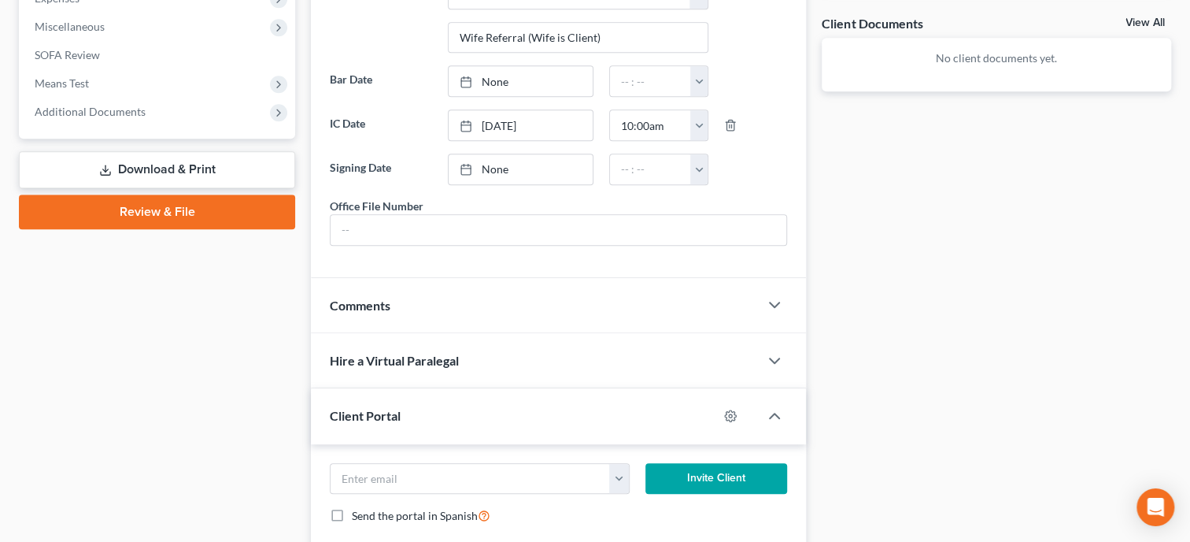
scroll to position [729, 0]
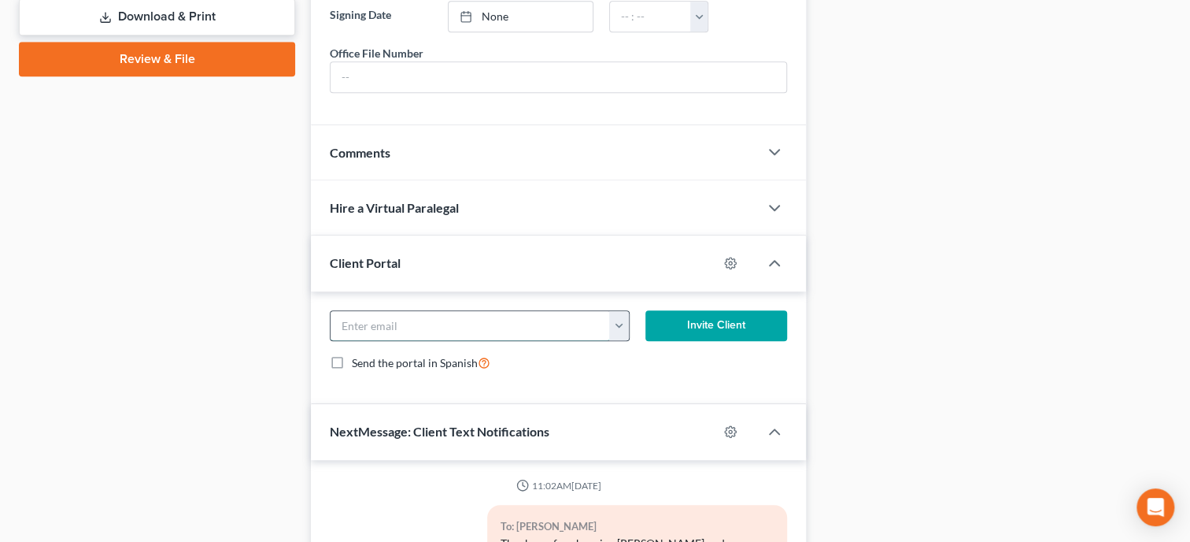
click at [523, 331] on input "email" at bounding box center [470, 326] width 279 height 30
paste input "marcusrodriguez1108@gmail.com"
type input "marcusrodriguez1108@gmail.com"
click at [697, 342] on button "Invite Client" at bounding box center [717, 325] width 142 height 31
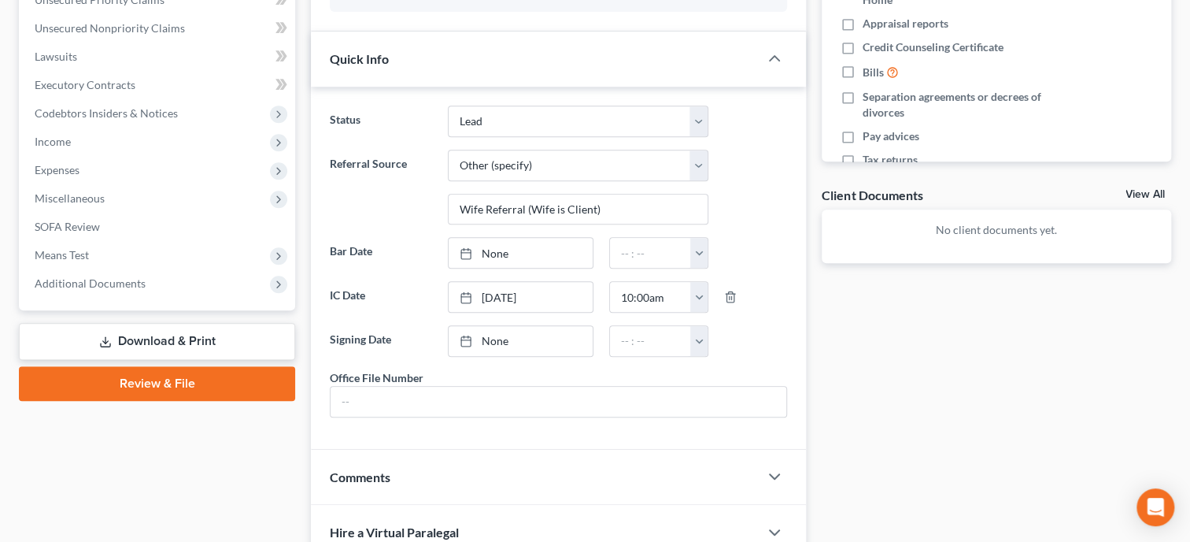
scroll to position [0, 0]
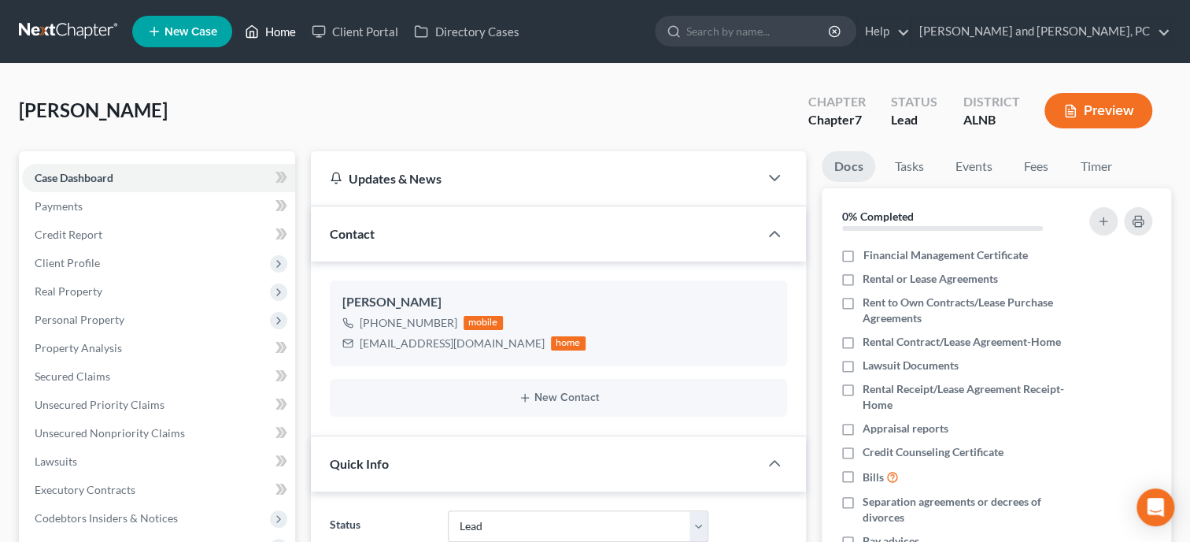
click at [294, 35] on link "Home" at bounding box center [270, 31] width 67 height 28
